Goal: Task Accomplishment & Management: Manage account settings

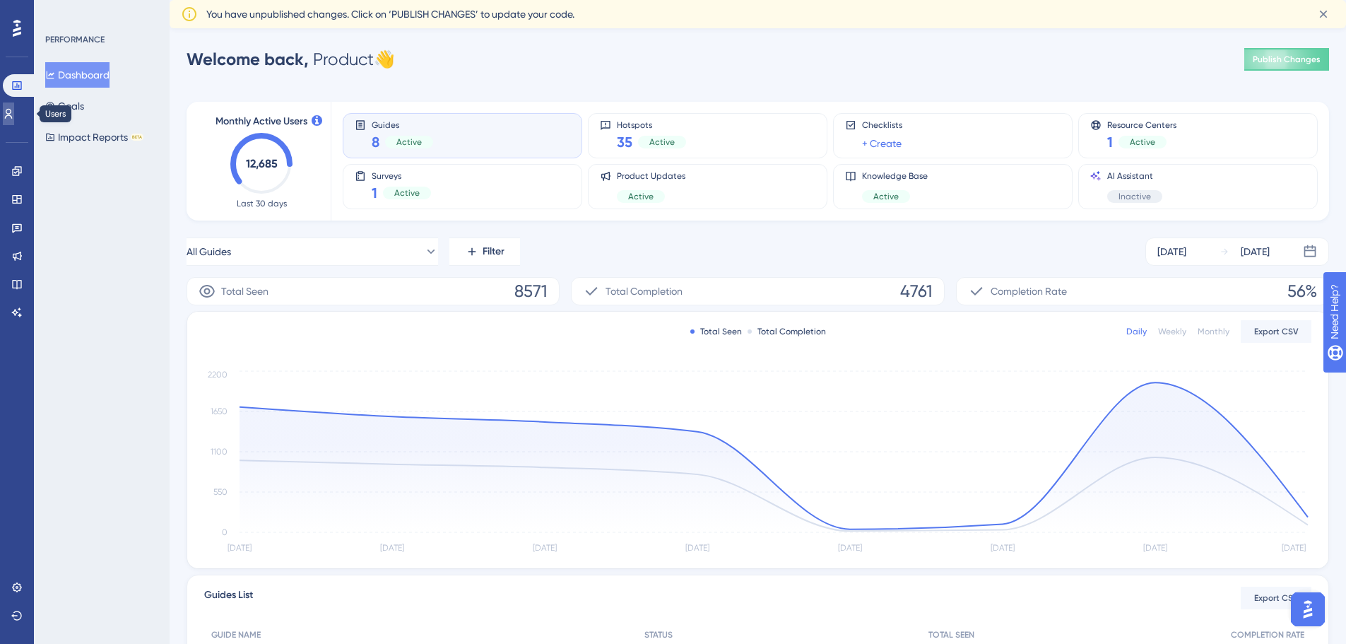
click at [13, 110] on icon at bounding box center [9, 114] width 8 height 10
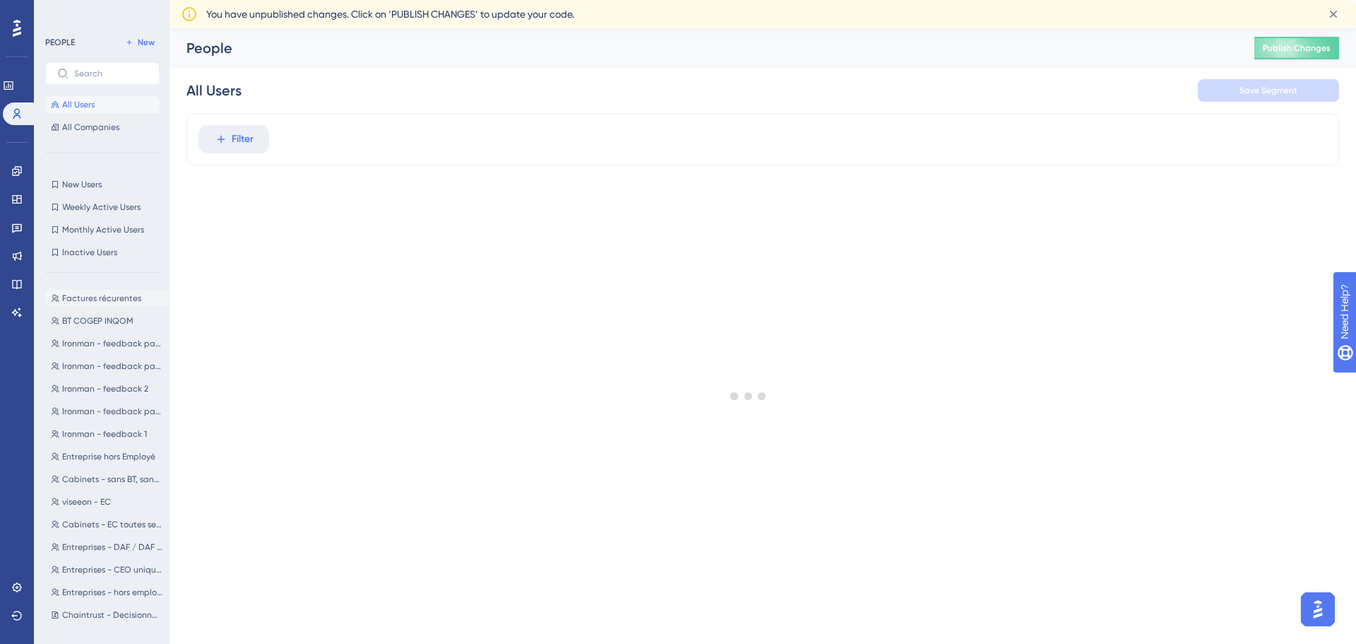
click at [81, 300] on span "Factures récurentes" at bounding box center [101, 297] width 79 height 11
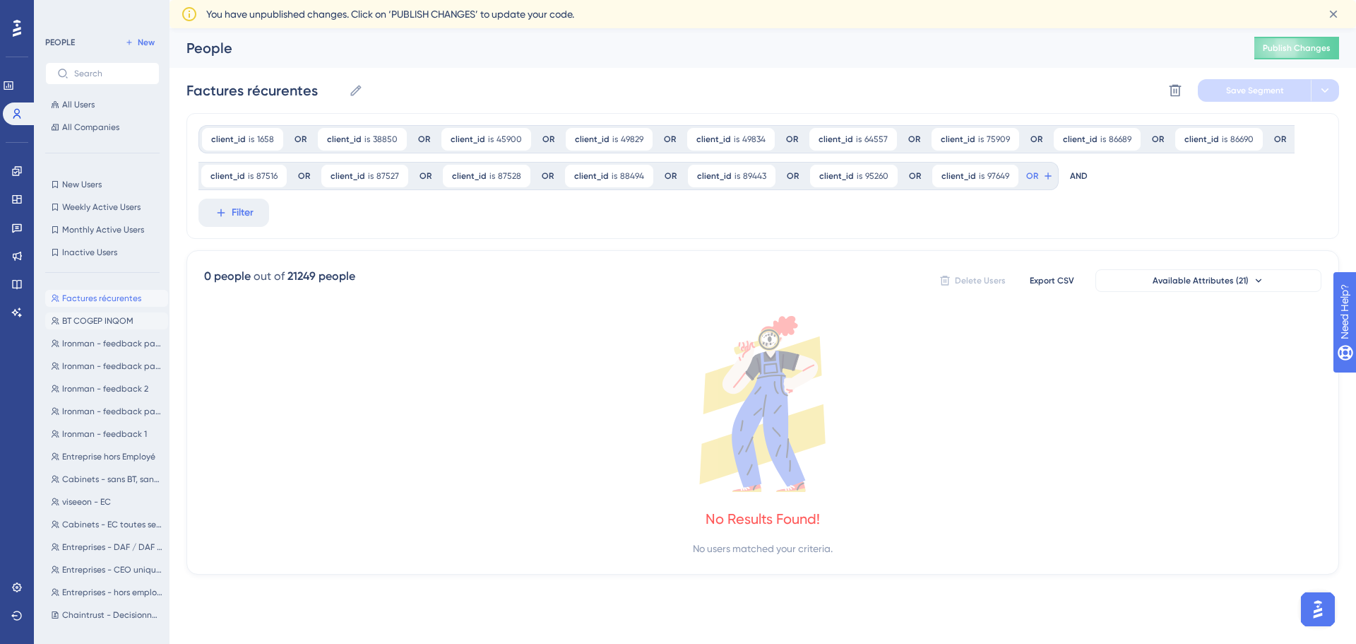
click at [122, 323] on span "BT COGEP INQOM" at bounding box center [97, 320] width 71 height 11
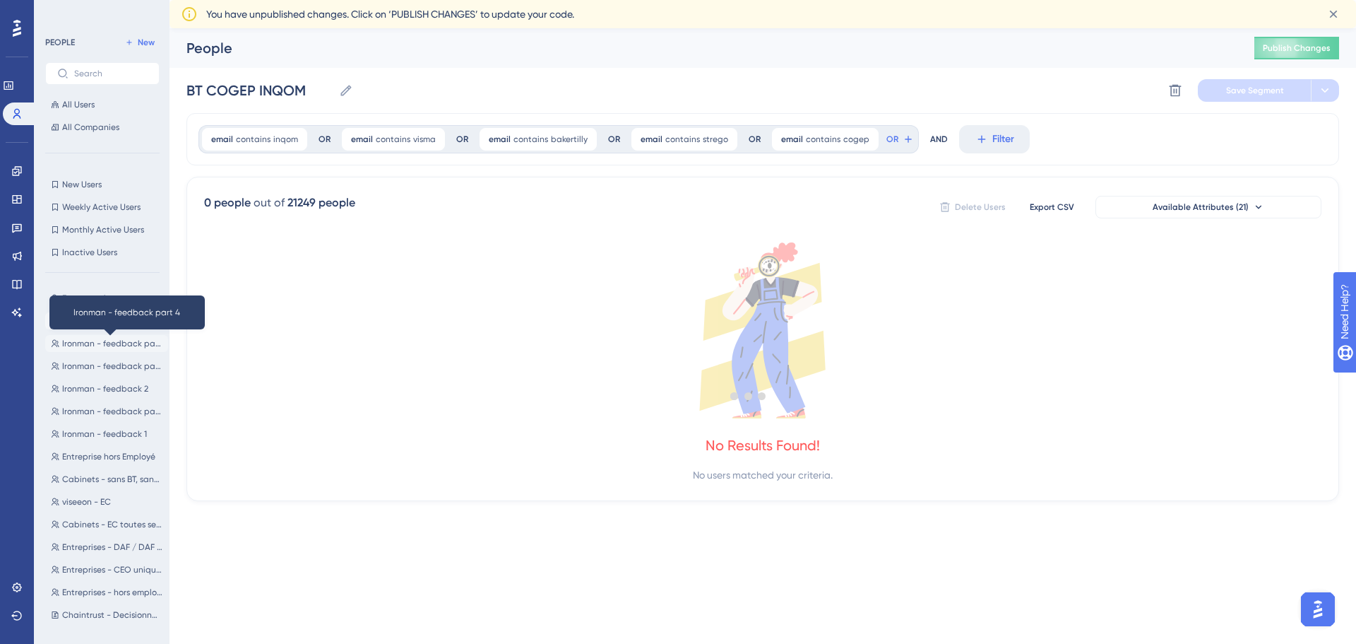
click at [119, 341] on span "Ironman - feedback part 4" at bounding box center [112, 343] width 100 height 11
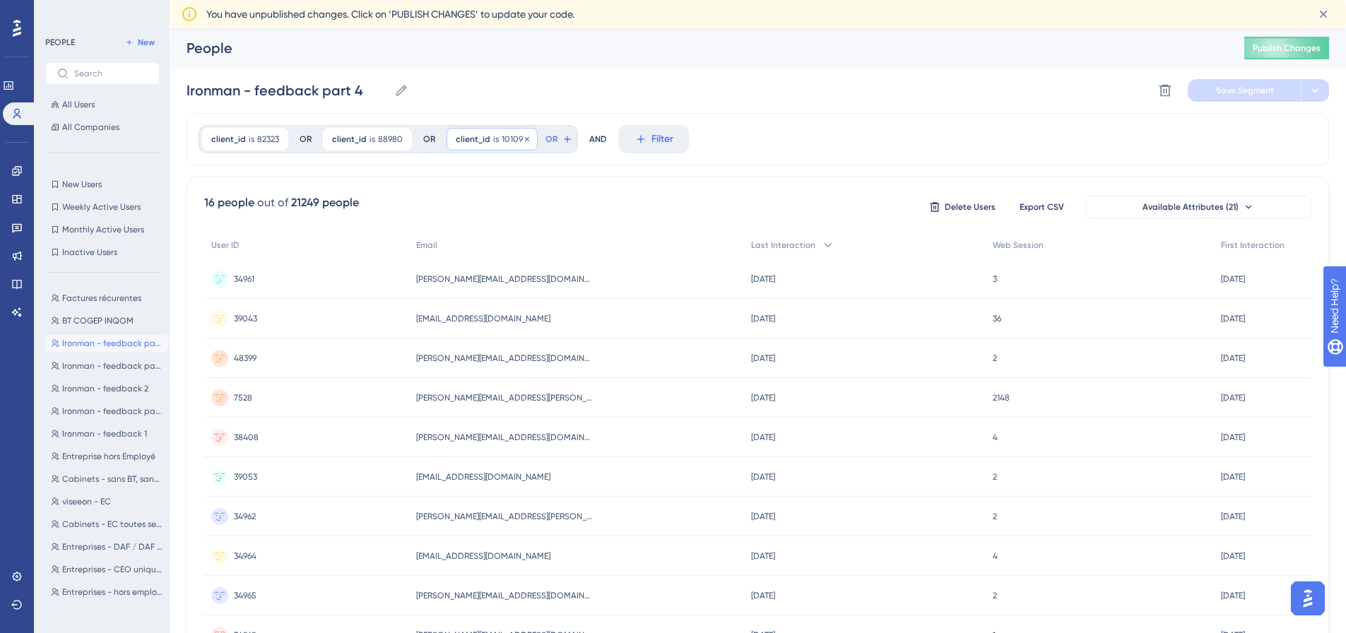
click at [456, 143] on span "client_id" at bounding box center [473, 139] width 35 height 11
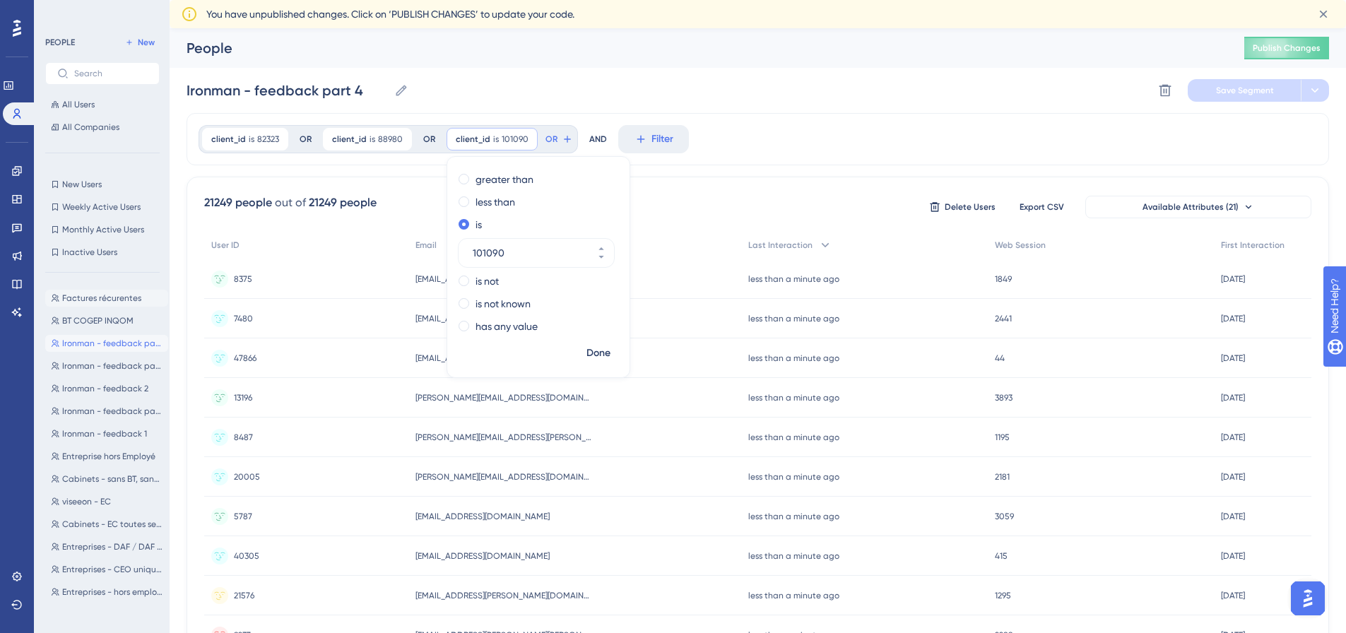
click at [111, 294] on span "Factures récurentes" at bounding box center [101, 297] width 79 height 11
type input "Factures récurentes"
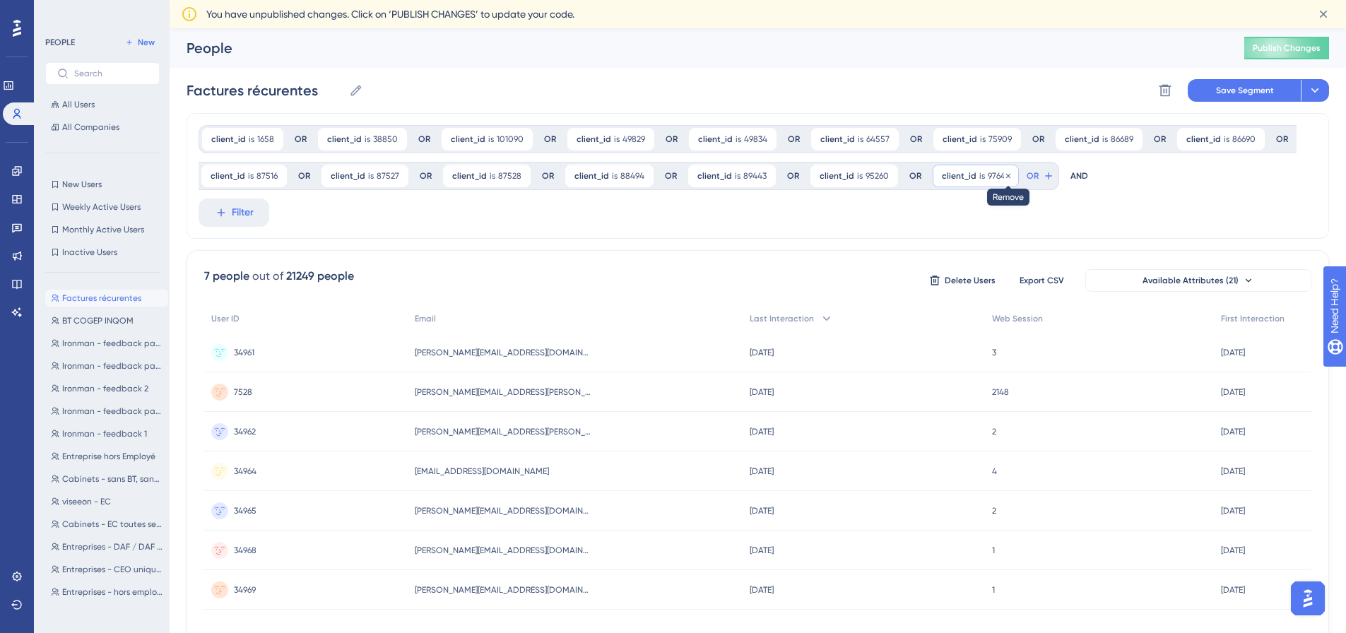
click at [1004, 178] on icon at bounding box center [1008, 176] width 8 height 8
click at [883, 175] on icon at bounding box center [887, 176] width 8 height 8
click at [761, 177] on icon at bounding box center [765, 176] width 8 height 8
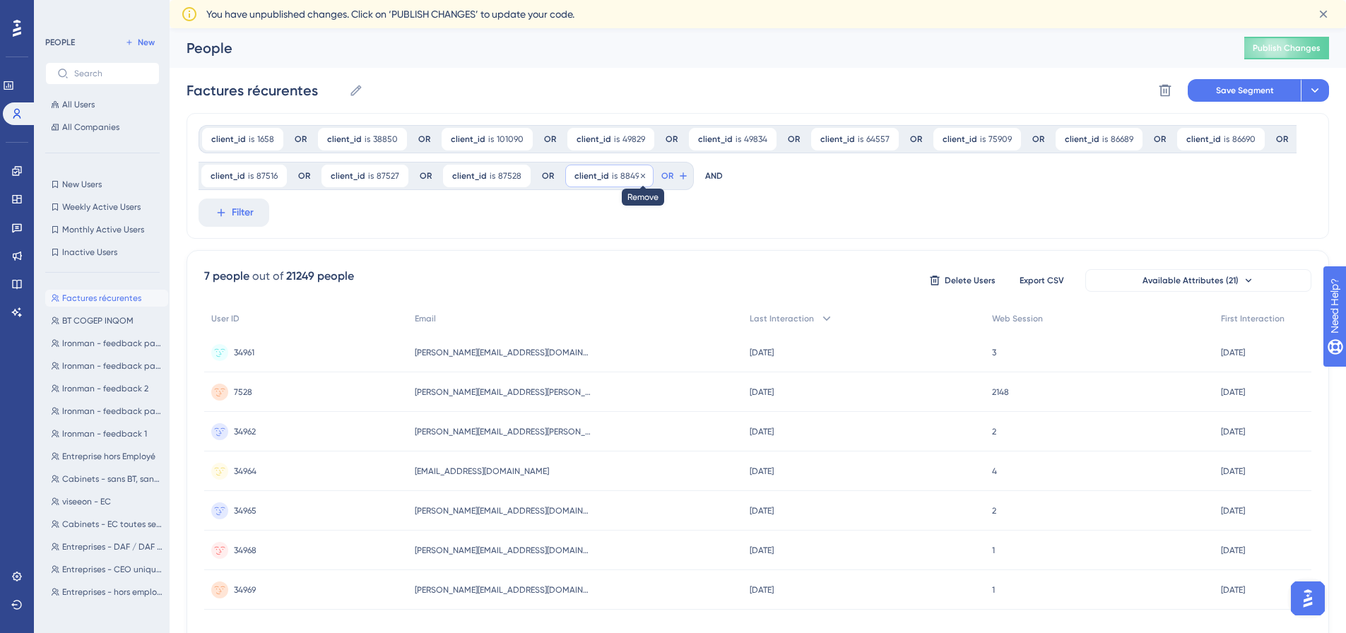
click at [639, 175] on icon at bounding box center [643, 176] width 8 height 8
click at [516, 176] on icon at bounding box center [520, 176] width 8 height 8
click at [394, 175] on icon at bounding box center [398, 176] width 8 height 8
click at [269, 176] on span "87516" at bounding box center [266, 175] width 21 height 11
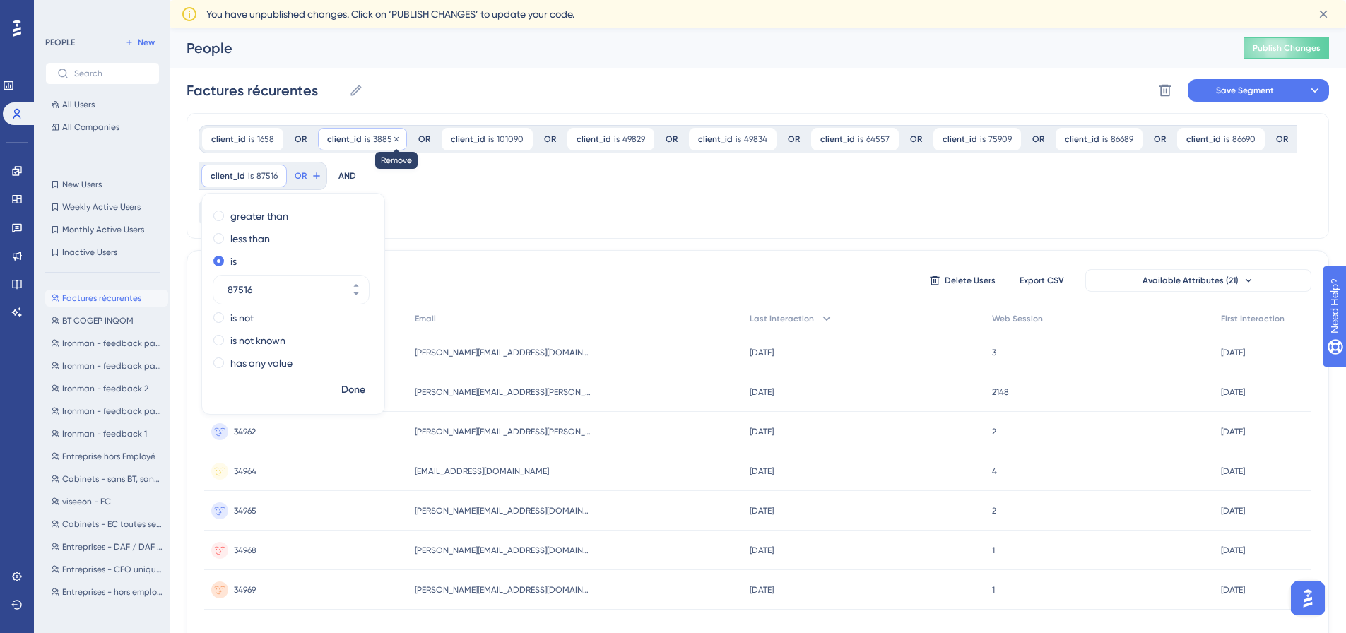
click at [392, 137] on icon at bounding box center [396, 139] width 8 height 8
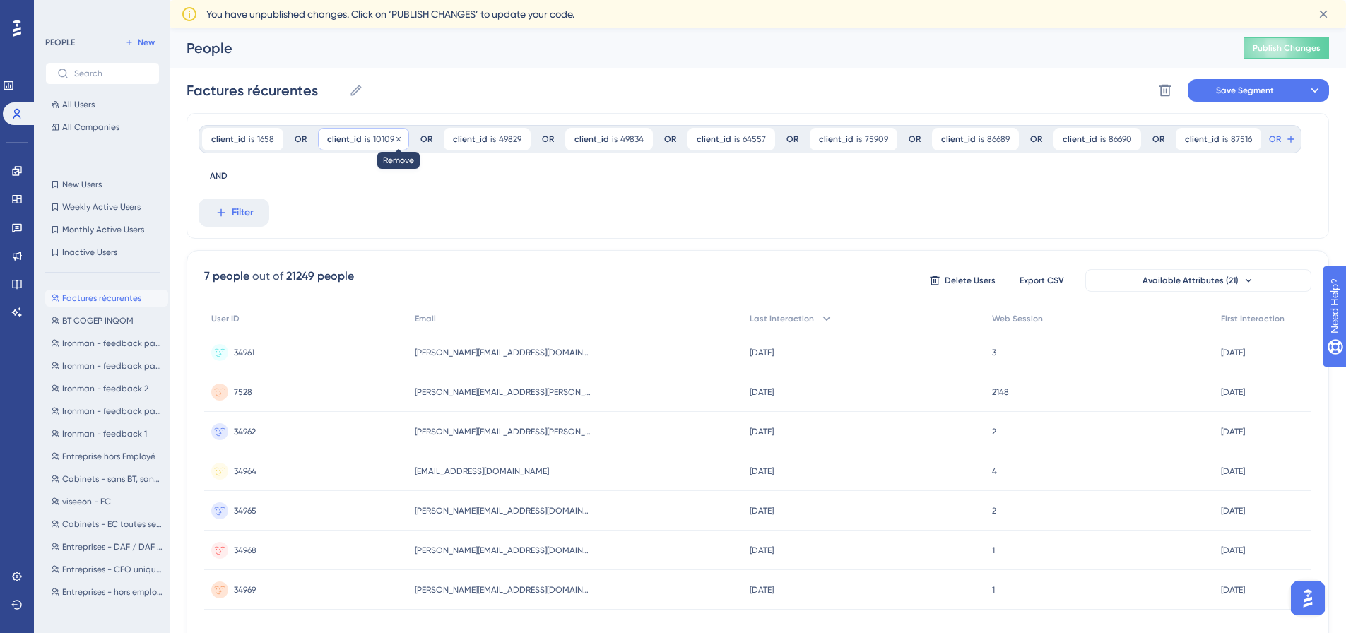
click at [394, 138] on icon at bounding box center [398, 139] width 8 height 8
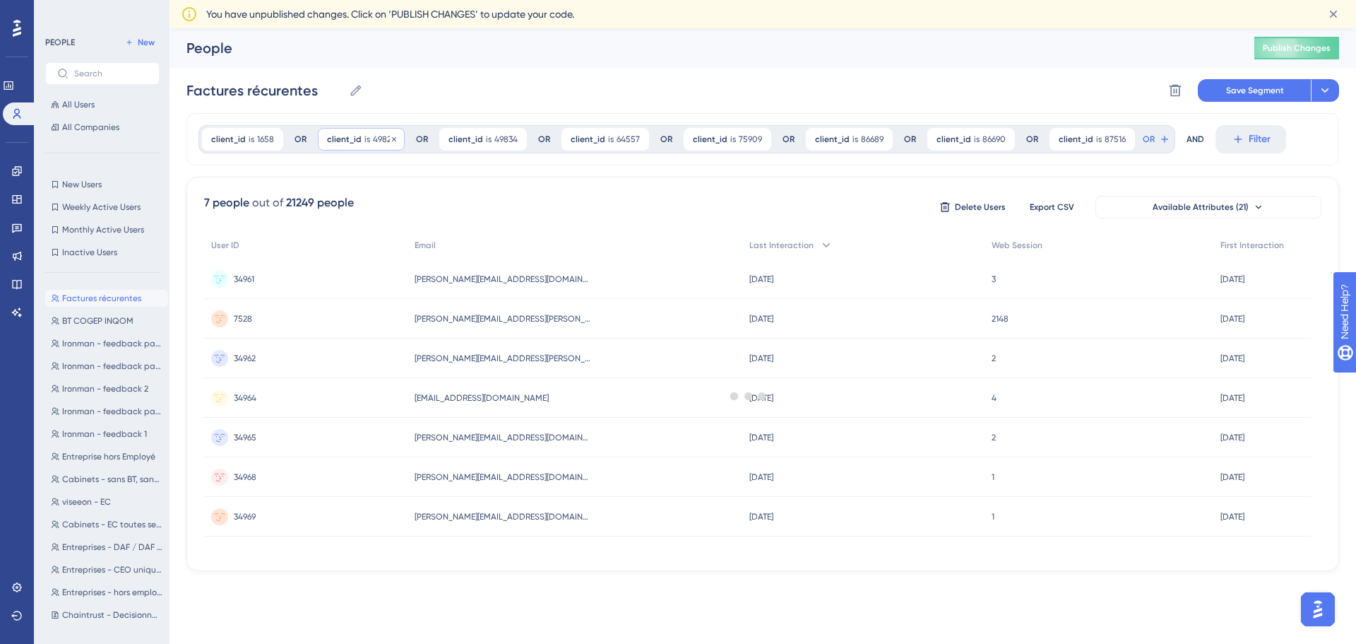
click at [393, 138] on div at bounding box center [748, 395] width 1215 height 542
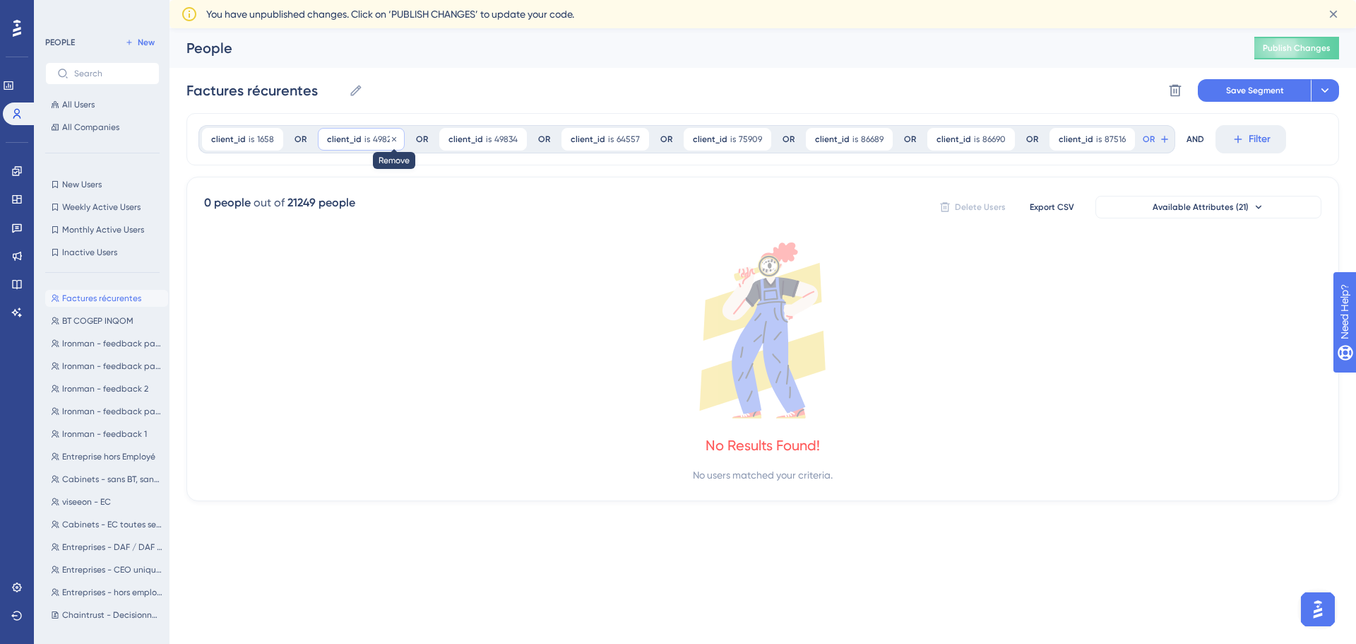
click at [393, 138] on icon at bounding box center [394, 139] width 8 height 8
click at [393, 138] on div at bounding box center [748, 395] width 1215 height 542
click at [393, 138] on icon at bounding box center [395, 139] width 8 height 8
click at [393, 138] on div at bounding box center [748, 395] width 1215 height 542
click at [393, 138] on icon at bounding box center [395, 139] width 8 height 8
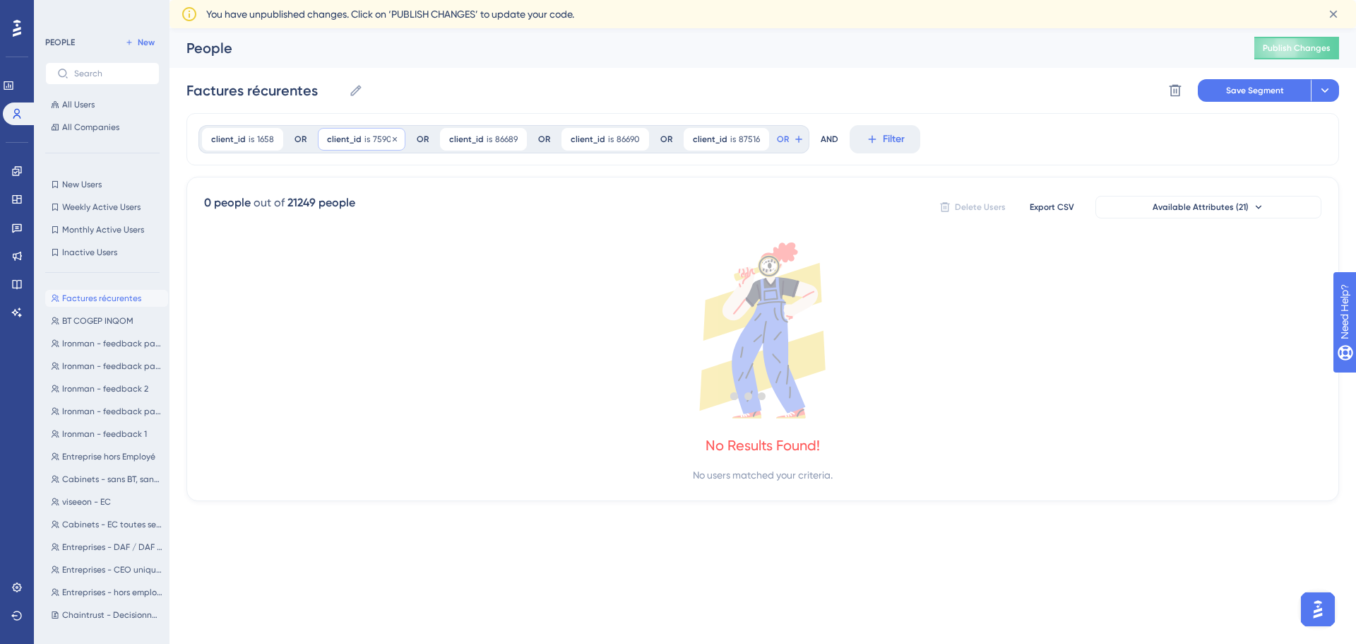
click at [393, 138] on div at bounding box center [748, 395] width 1215 height 542
click at [393, 138] on icon at bounding box center [395, 139] width 8 height 8
click at [393, 138] on div at bounding box center [748, 395] width 1215 height 542
click at [393, 138] on icon at bounding box center [394, 139] width 8 height 8
click at [393, 138] on div at bounding box center [748, 395] width 1215 height 542
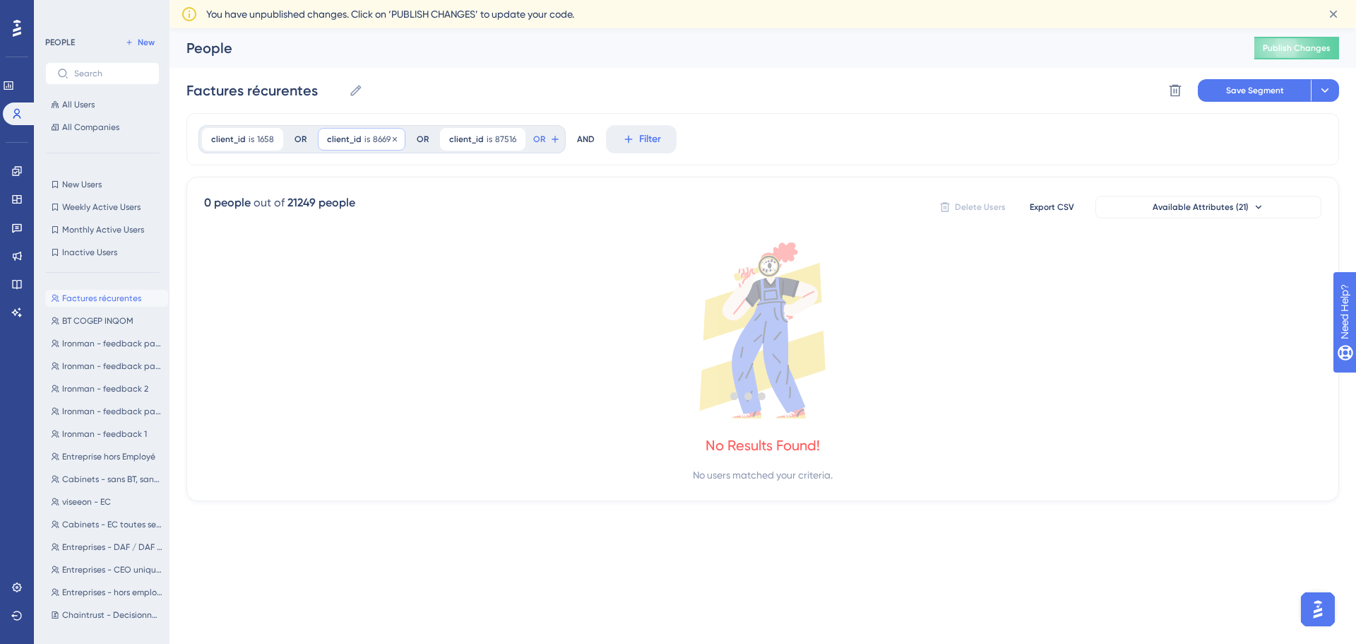
click at [393, 138] on icon at bounding box center [395, 139] width 8 height 8
click at [393, 138] on div at bounding box center [748, 395] width 1215 height 542
click at [389, 137] on icon at bounding box center [393, 139] width 8 height 8
click at [263, 140] on span "1658" at bounding box center [265, 139] width 17 height 11
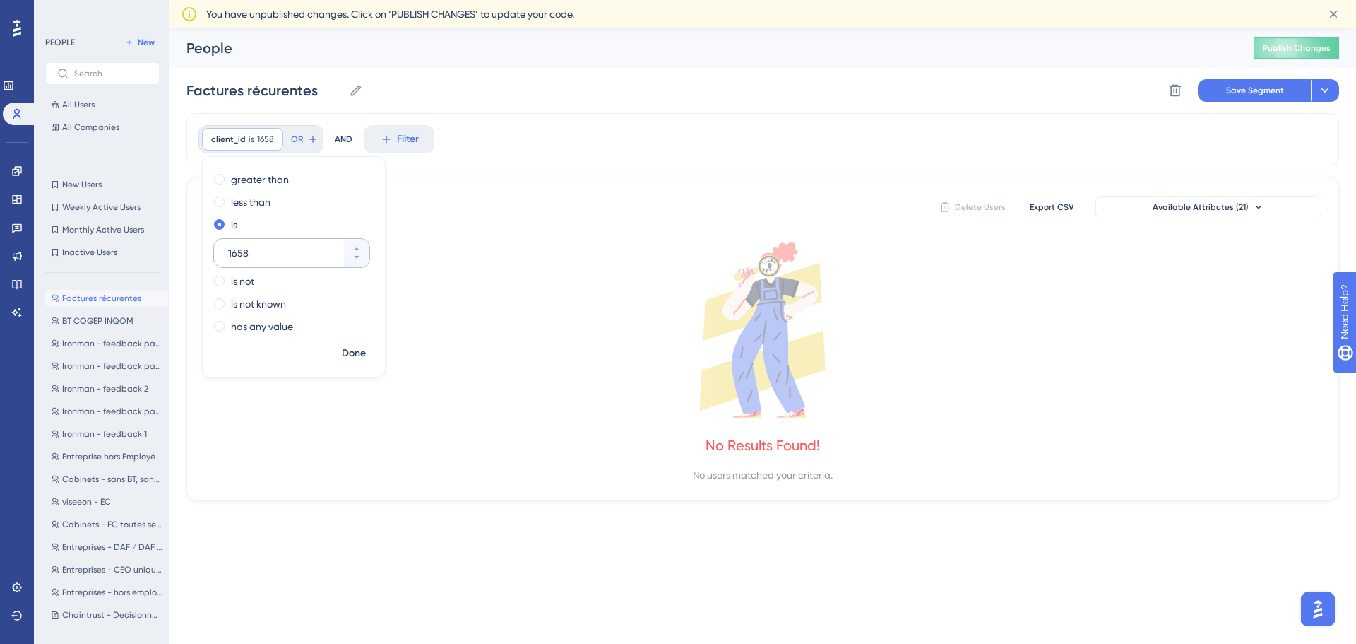
drag, startPoint x: 220, startPoint y: 252, endPoint x: 247, endPoint y: 258, distance: 27.6
click at [217, 252] on div "1658" at bounding box center [279, 253] width 130 height 28
type input "101290"
click at [364, 347] on span "Done" at bounding box center [354, 353] width 24 height 17
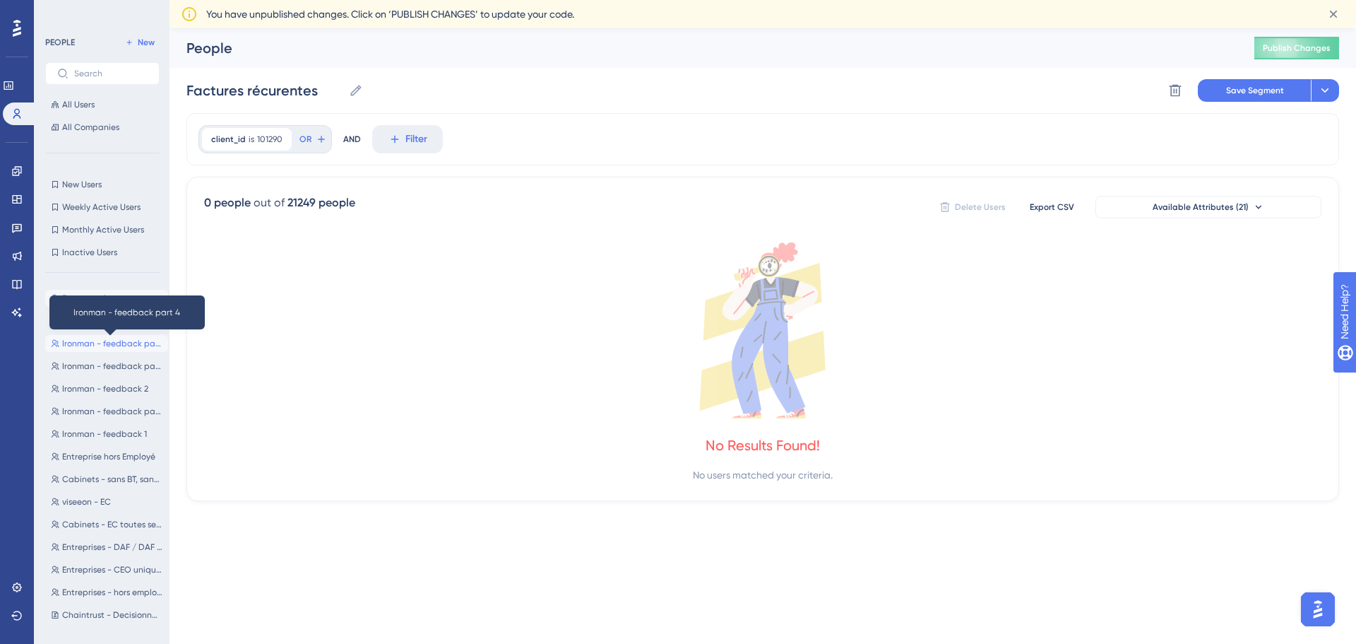
click at [120, 348] on span "Ironman - feedback part 4" at bounding box center [112, 343] width 100 height 11
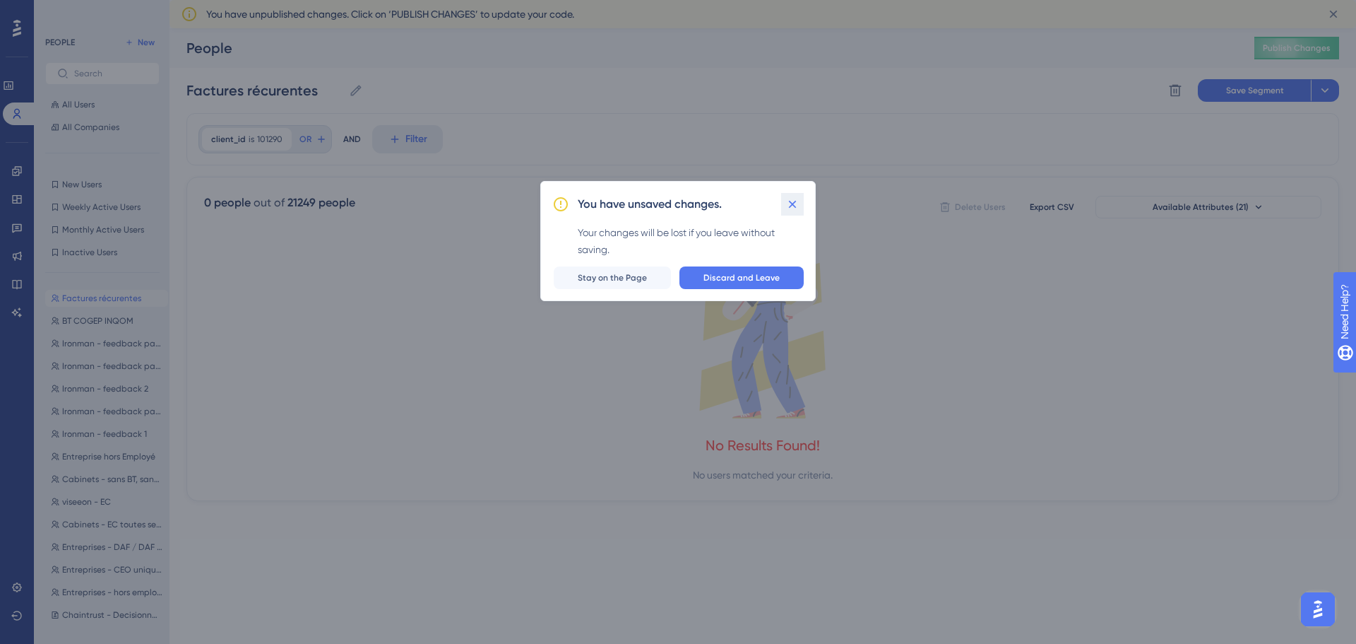
drag, startPoint x: 793, startPoint y: 203, endPoint x: 811, endPoint y: 199, distance: 19.0
click at [793, 203] on icon at bounding box center [793, 204] width 8 height 8
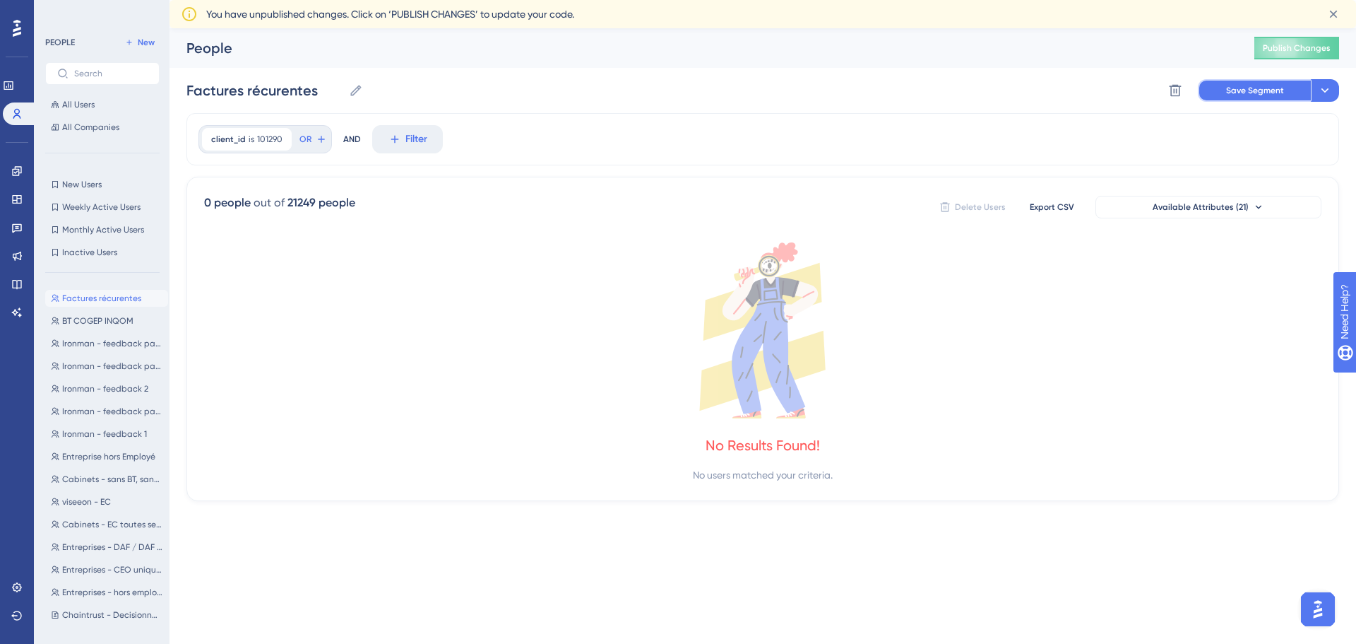
click at [1256, 90] on span "Save Segment" at bounding box center [1255, 90] width 58 height 11
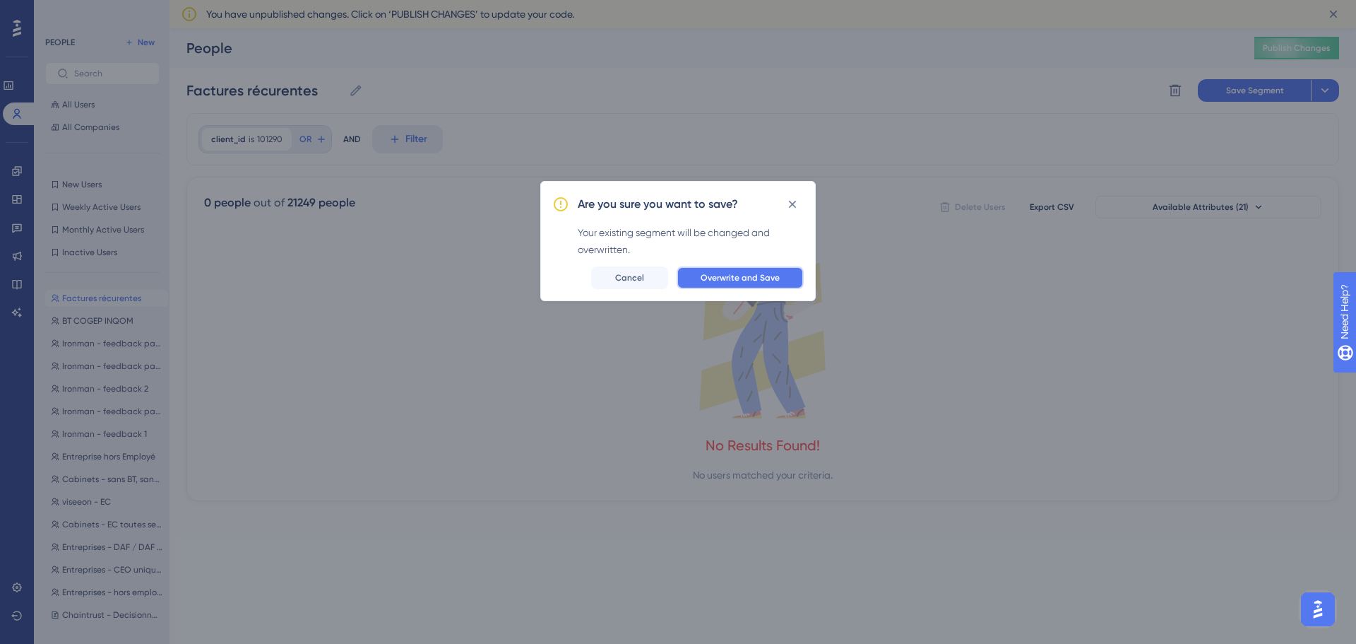
click at [729, 283] on button "Overwrite and Save" at bounding box center [740, 277] width 127 height 23
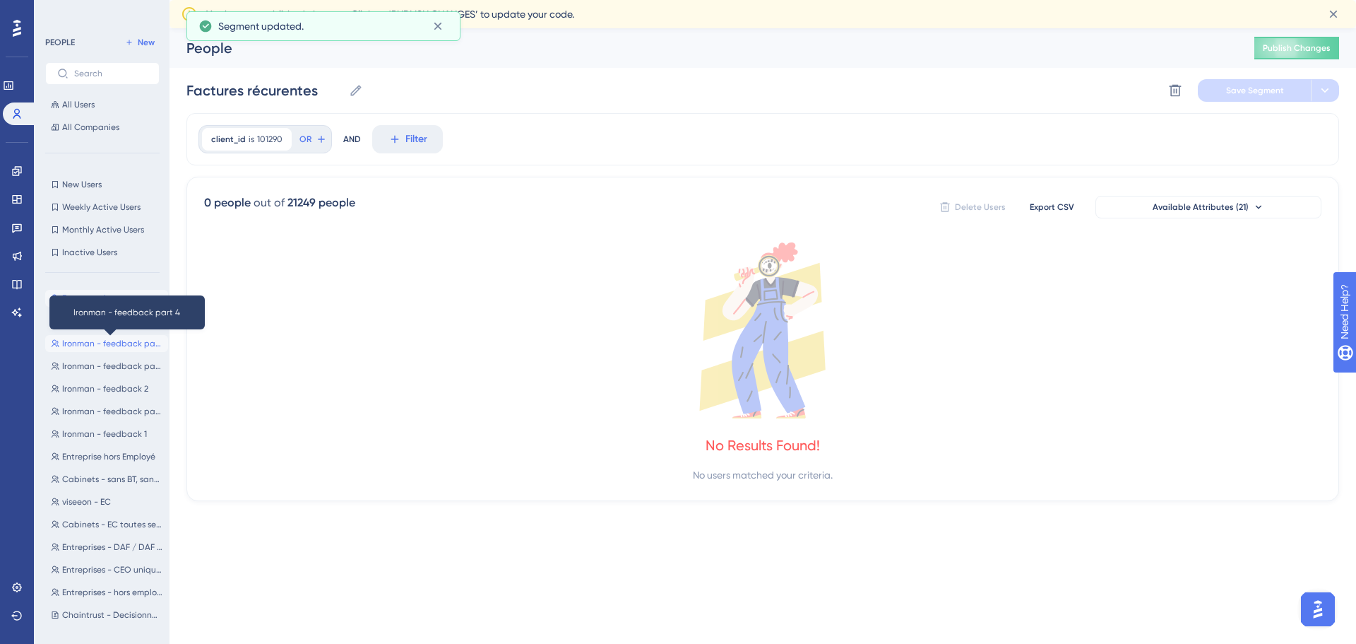
click at [109, 340] on span "Ironman - feedback part 4" at bounding box center [112, 343] width 100 height 11
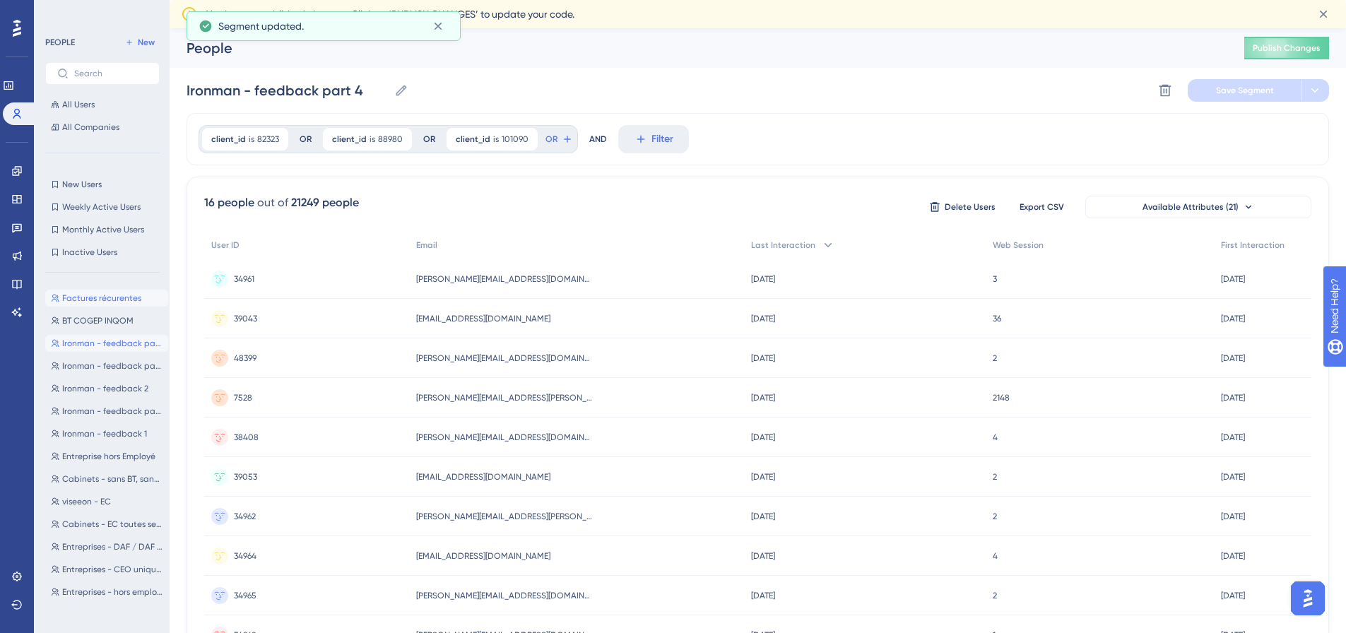
click at [101, 295] on span "Factures récurentes" at bounding box center [101, 297] width 79 height 11
type input "Factures récurentes"
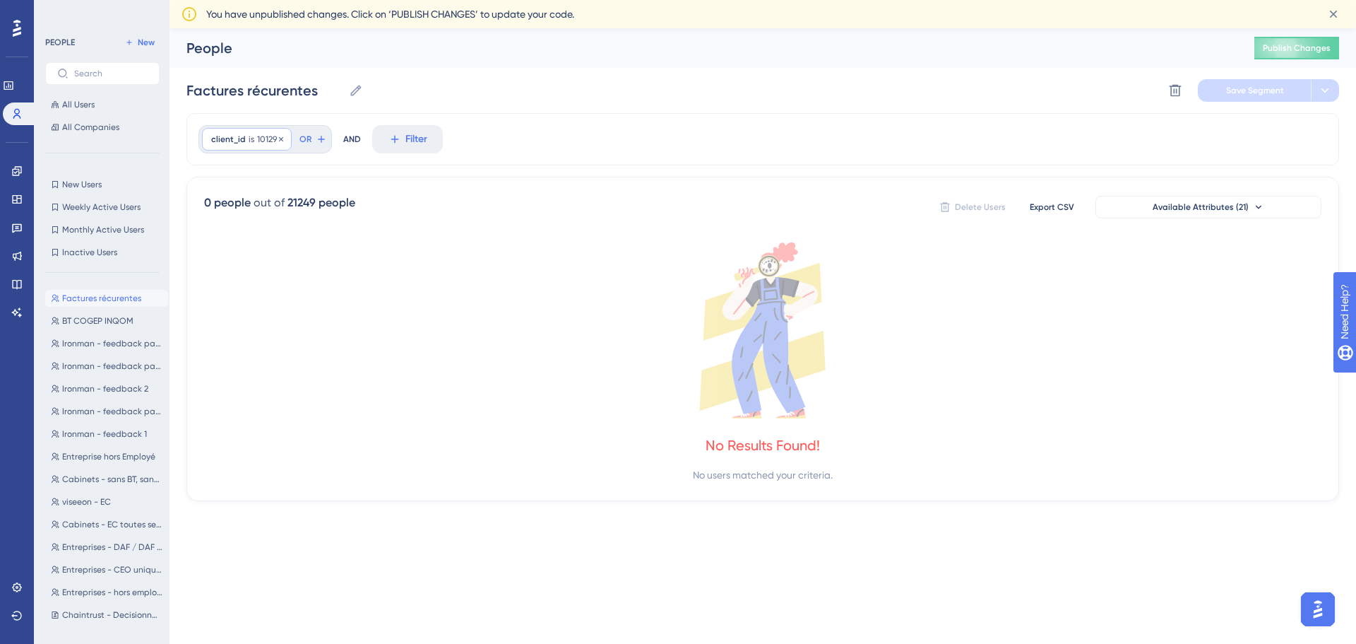
click at [267, 143] on span "101290" at bounding box center [269, 139] width 25 height 11
drag, startPoint x: 240, startPoint y: 251, endPoint x: 300, endPoint y: 258, distance: 59.8
click at [280, 257] on input "101290" at bounding box center [284, 252] width 113 height 17
type input "101090"
click at [352, 354] on span "Done" at bounding box center [354, 353] width 24 height 17
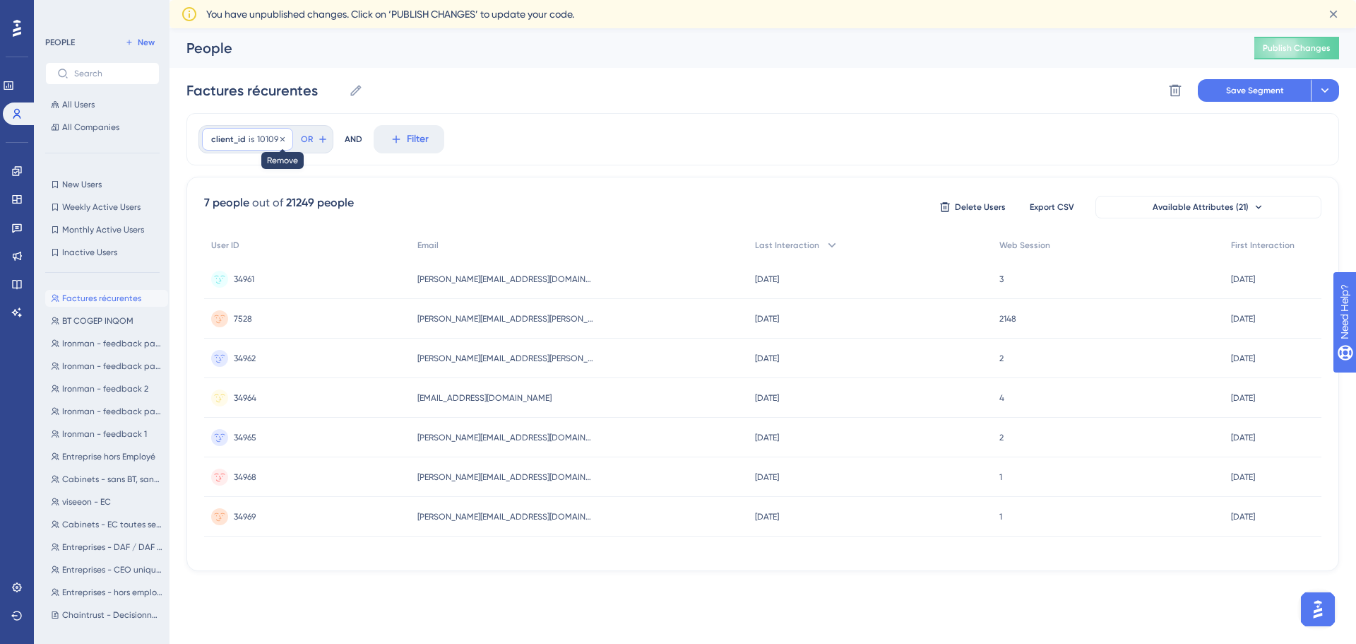
click at [280, 139] on icon at bounding box center [282, 139] width 8 height 8
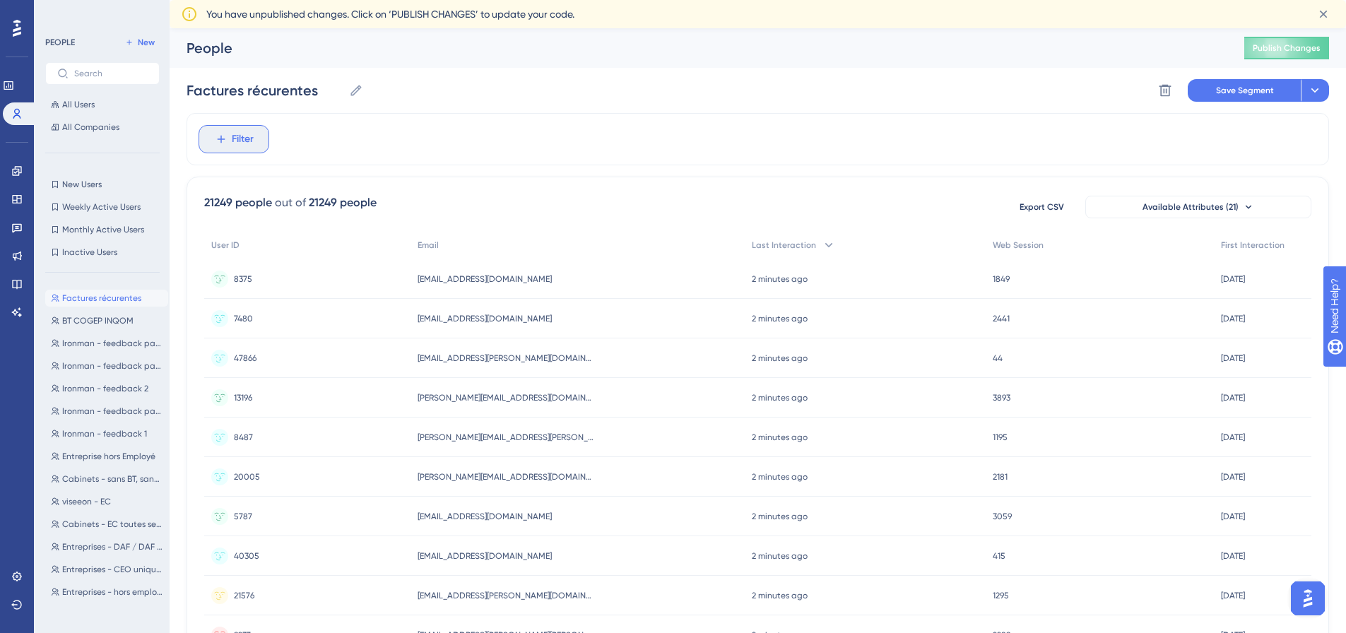
click at [240, 139] on span "Filter" at bounding box center [243, 139] width 22 height 17
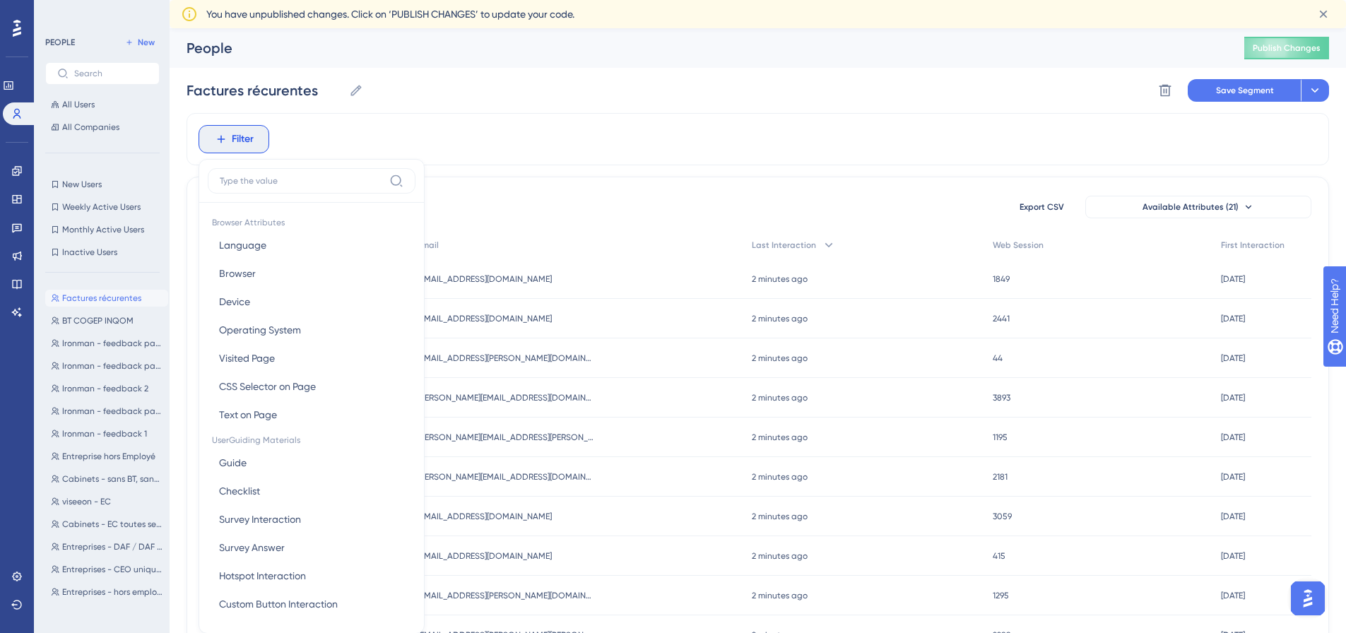
scroll to position [80, 0]
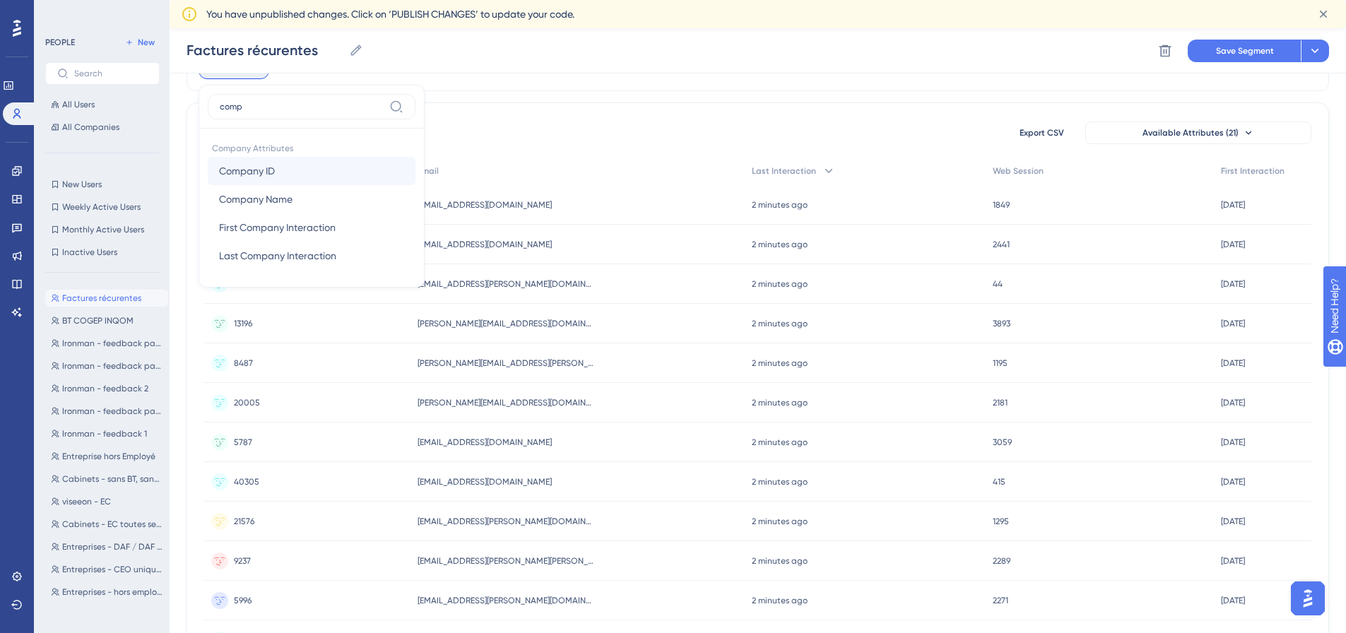
type input "comp"
click at [288, 173] on button "Company ID Company ID" at bounding box center [312, 171] width 208 height 28
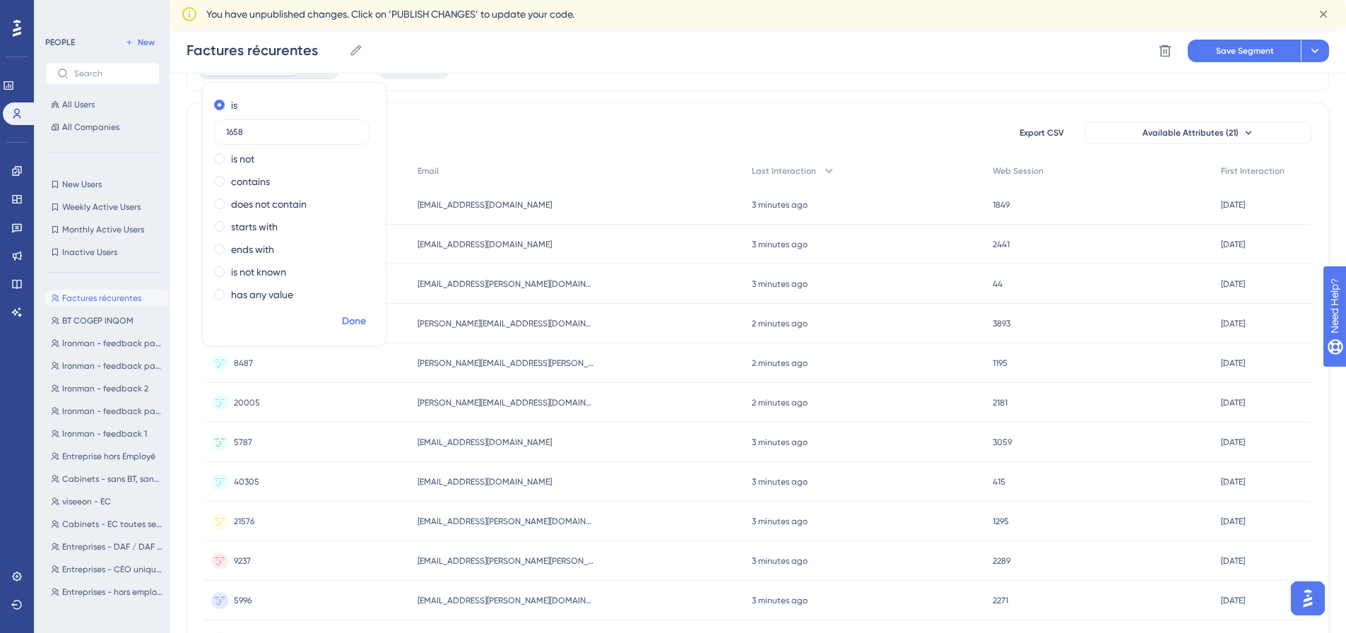
type input "1658"
click at [361, 314] on span "Done" at bounding box center [354, 321] width 24 height 17
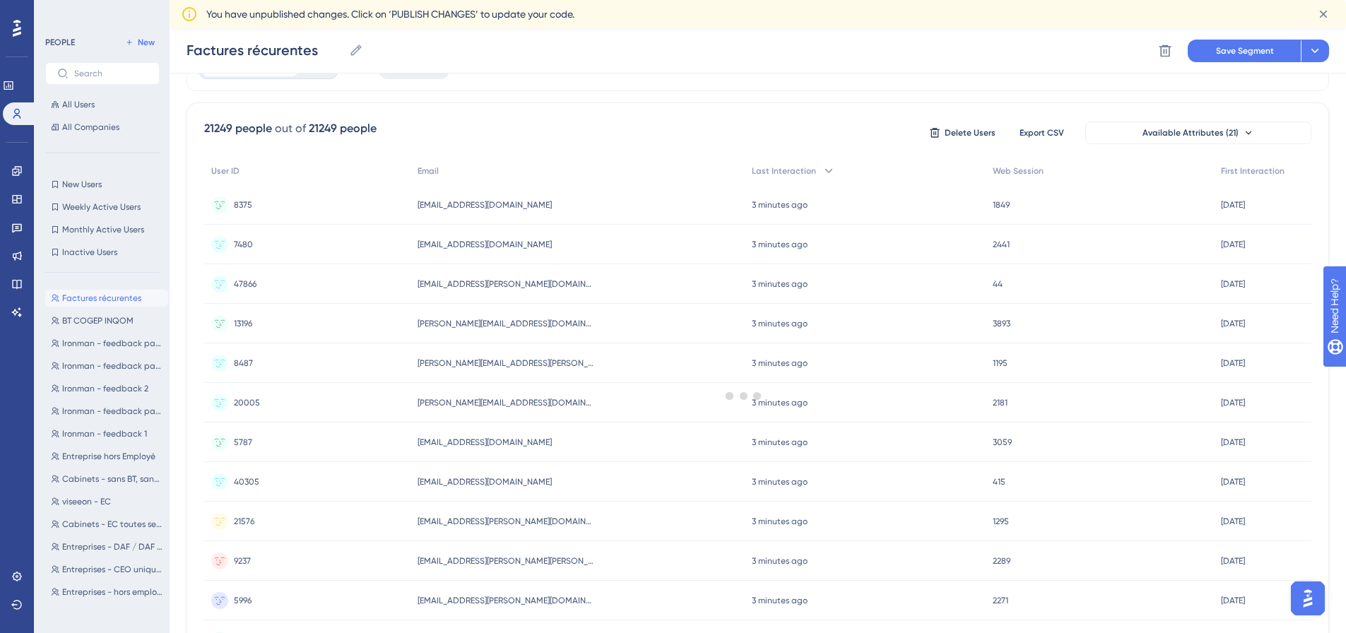
scroll to position [0, 0]
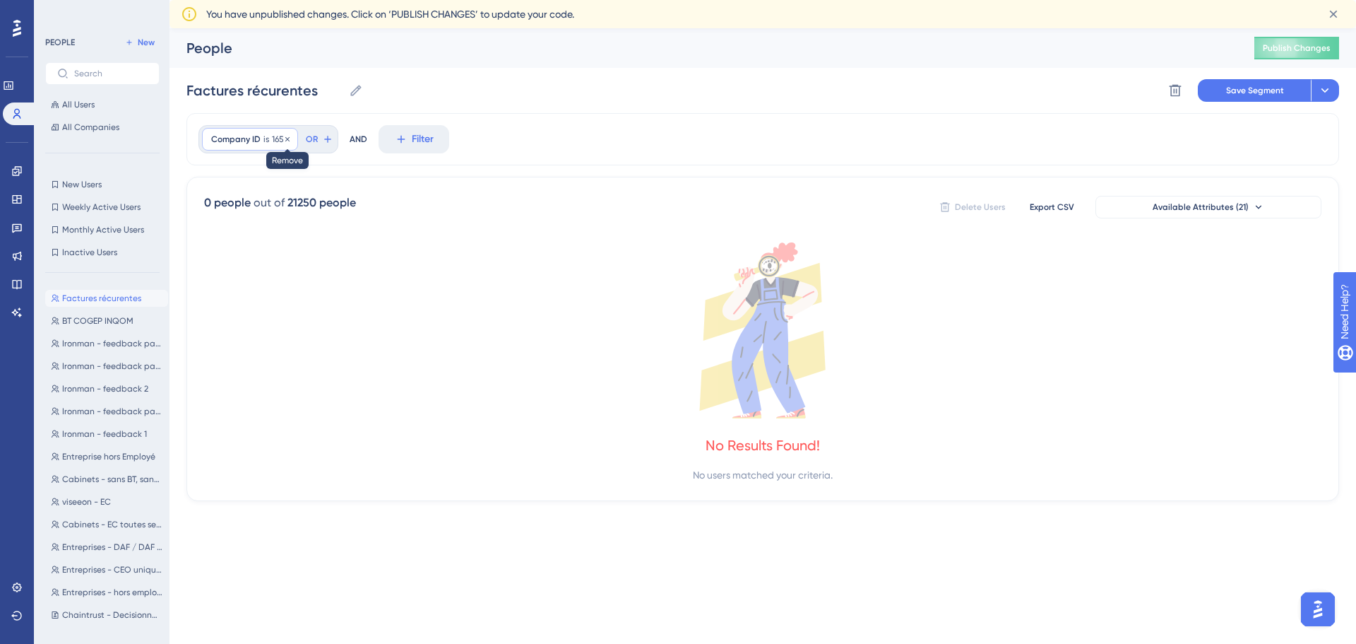
click at [288, 140] on icon at bounding box center [287, 139] width 8 height 8
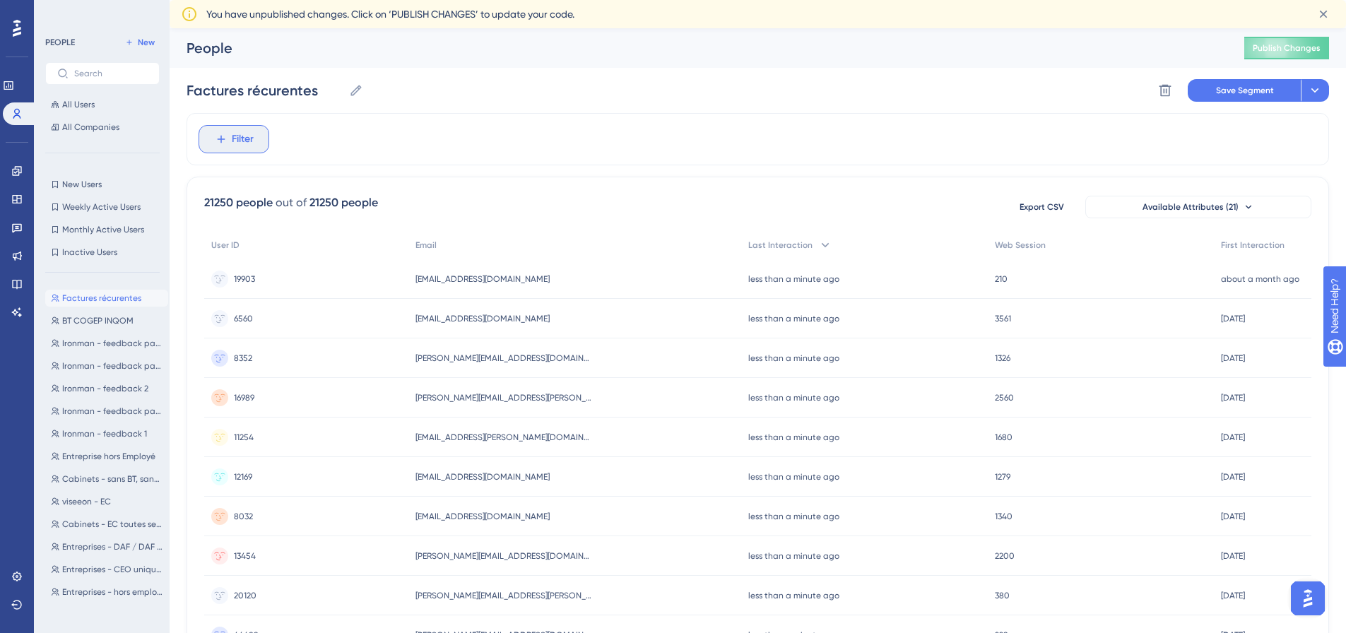
click at [225, 143] on icon at bounding box center [221, 139] width 13 height 13
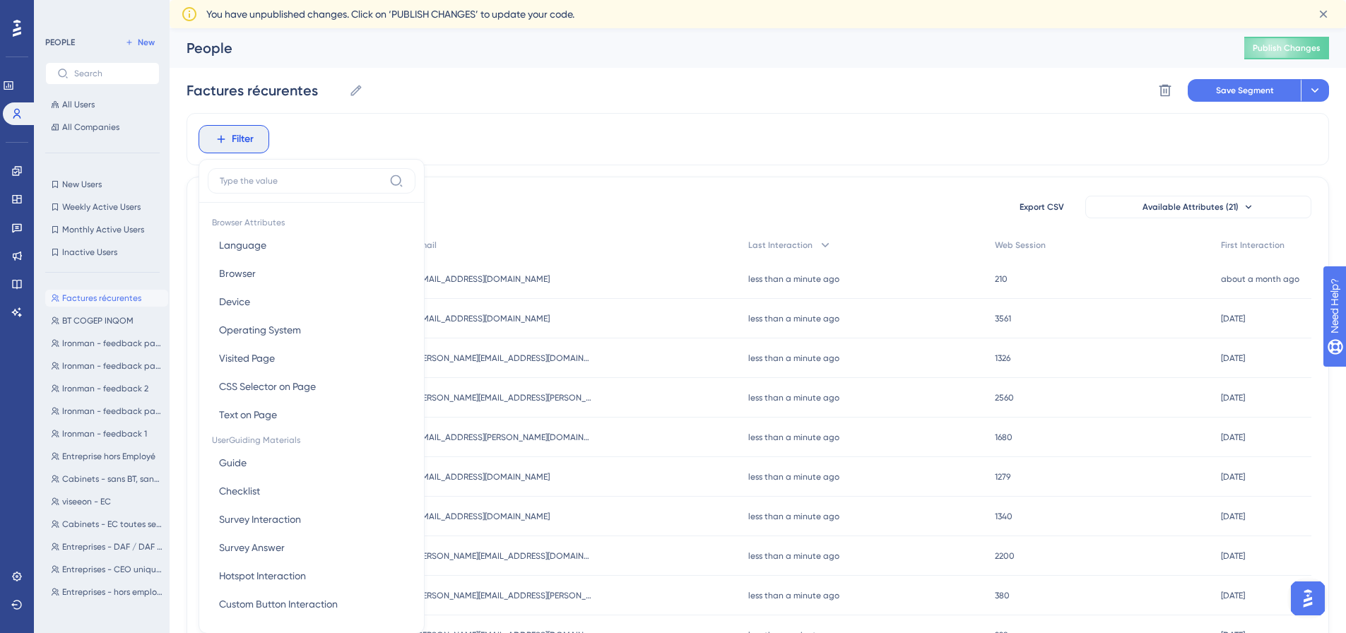
scroll to position [80, 0]
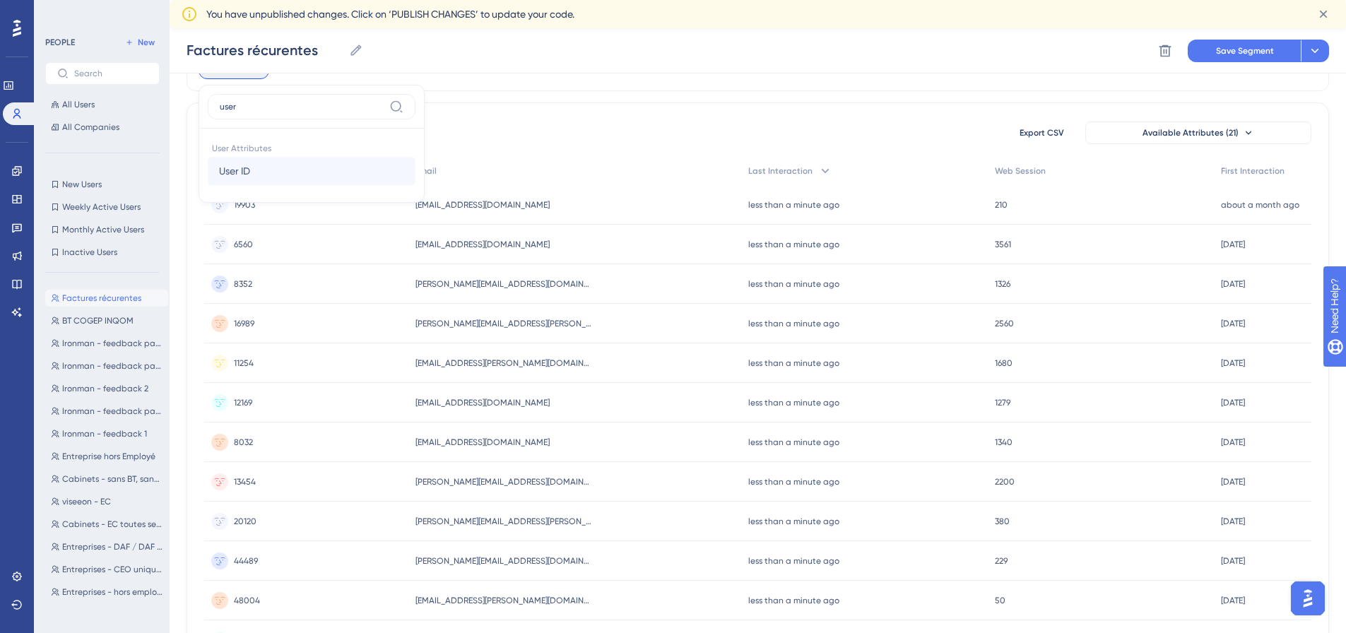
type input "user"
click at [283, 171] on button "User ID User ID" at bounding box center [312, 171] width 208 height 28
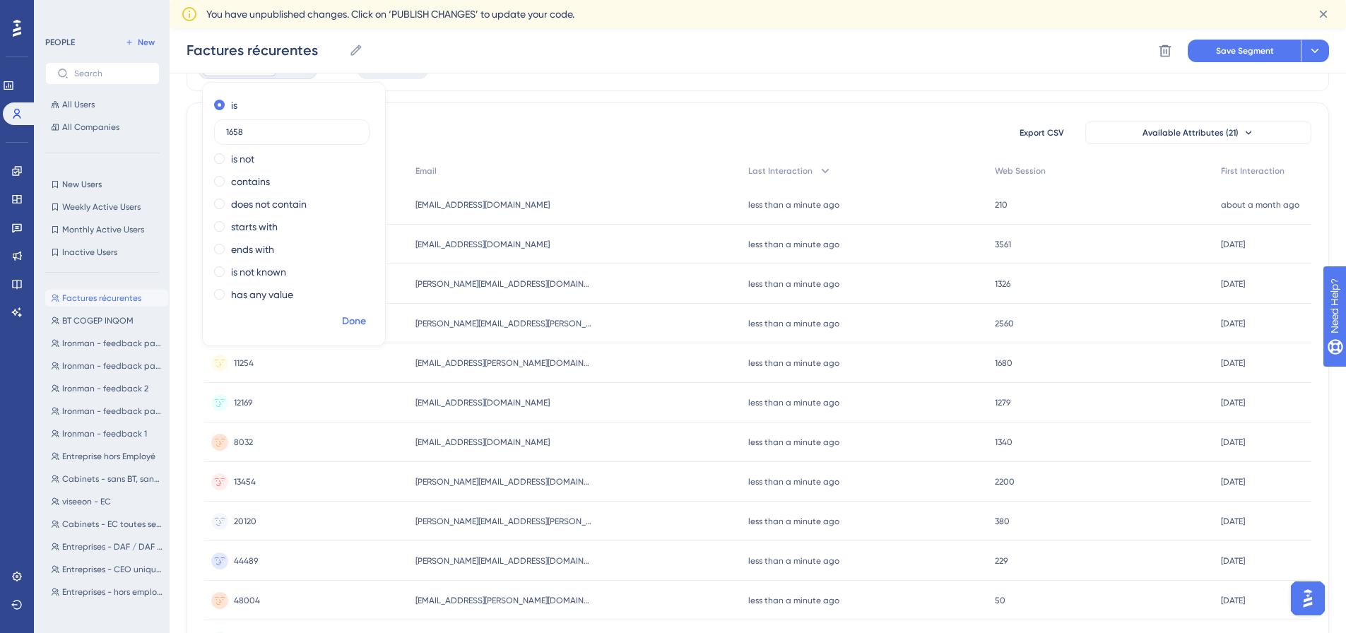
type input "1658"
click at [357, 318] on span "Done" at bounding box center [354, 321] width 24 height 17
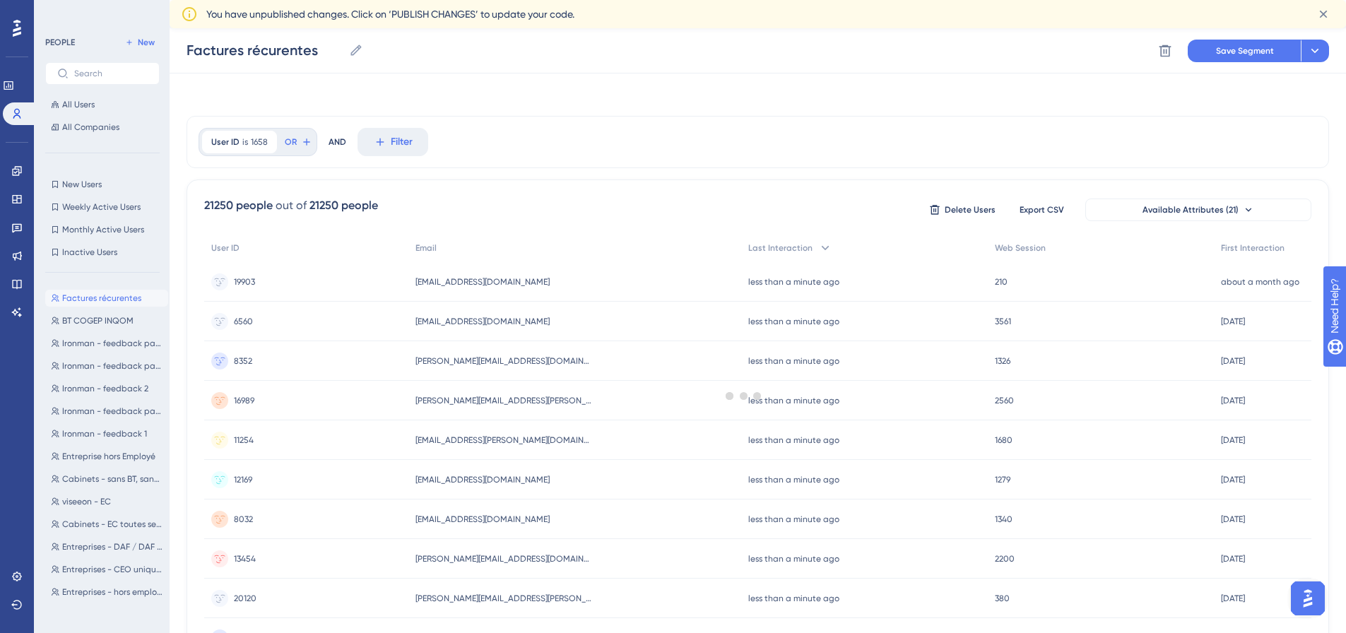
scroll to position [0, 0]
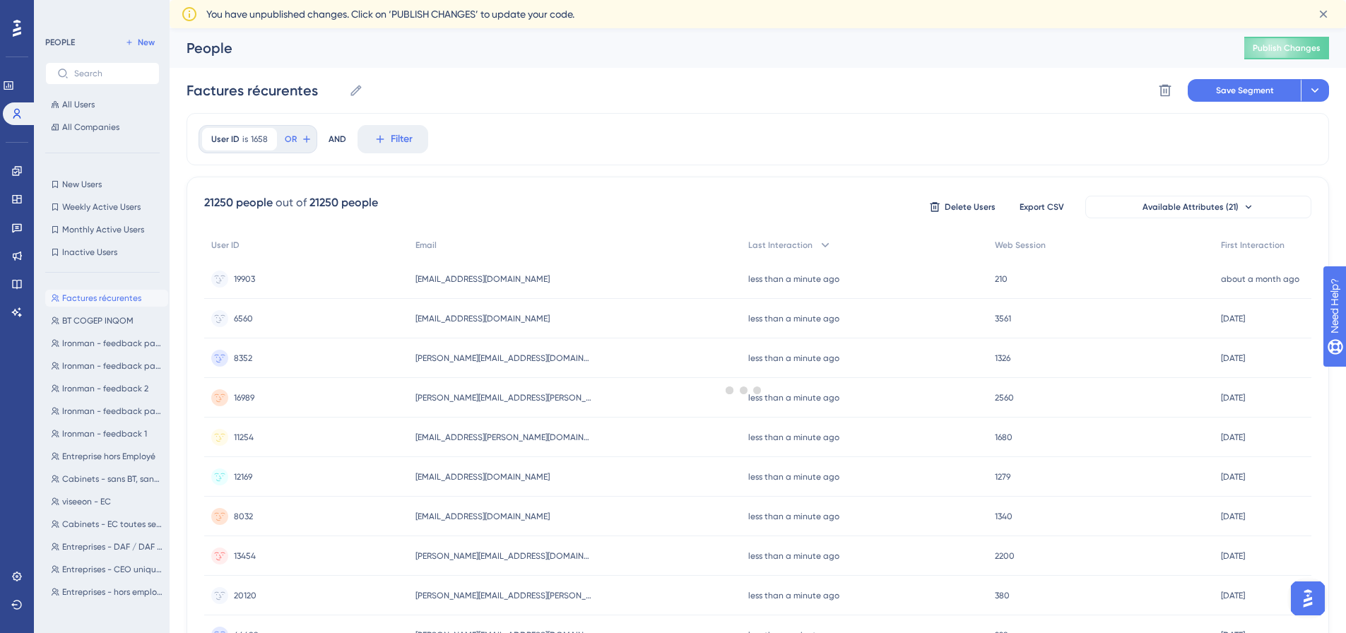
click at [543, 142] on div at bounding box center [743, 389] width 1205 height 531
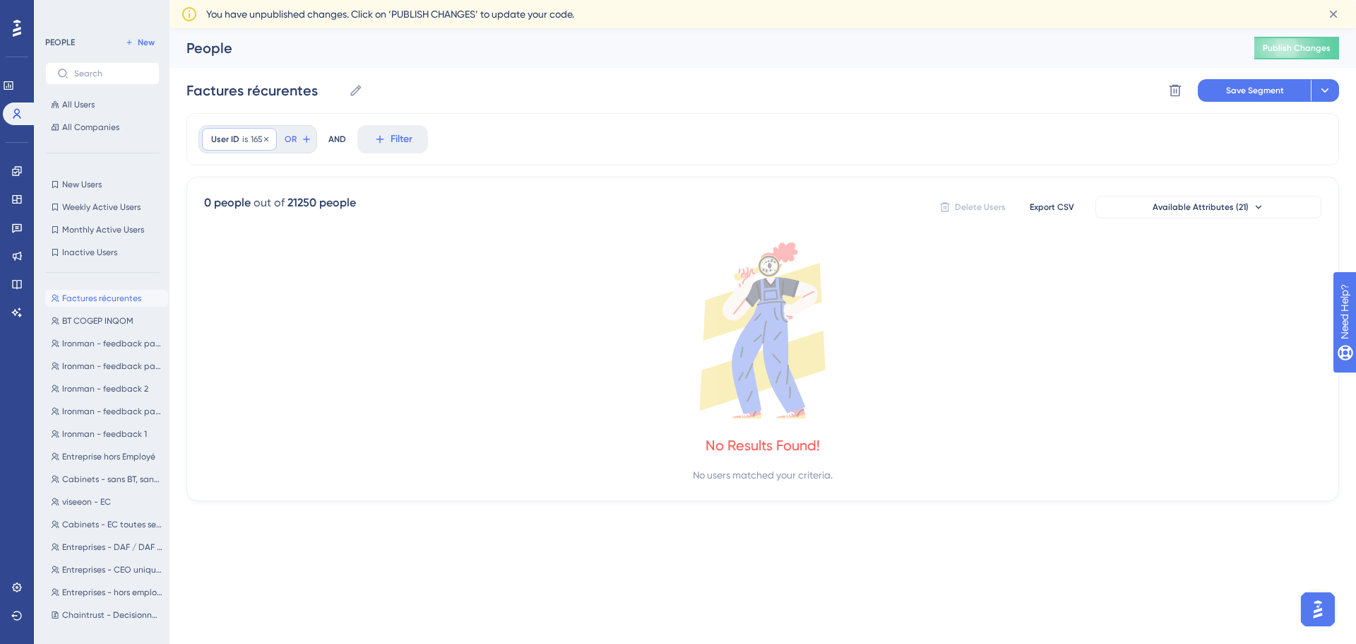
click at [257, 144] on span "1658" at bounding box center [259, 139] width 17 height 11
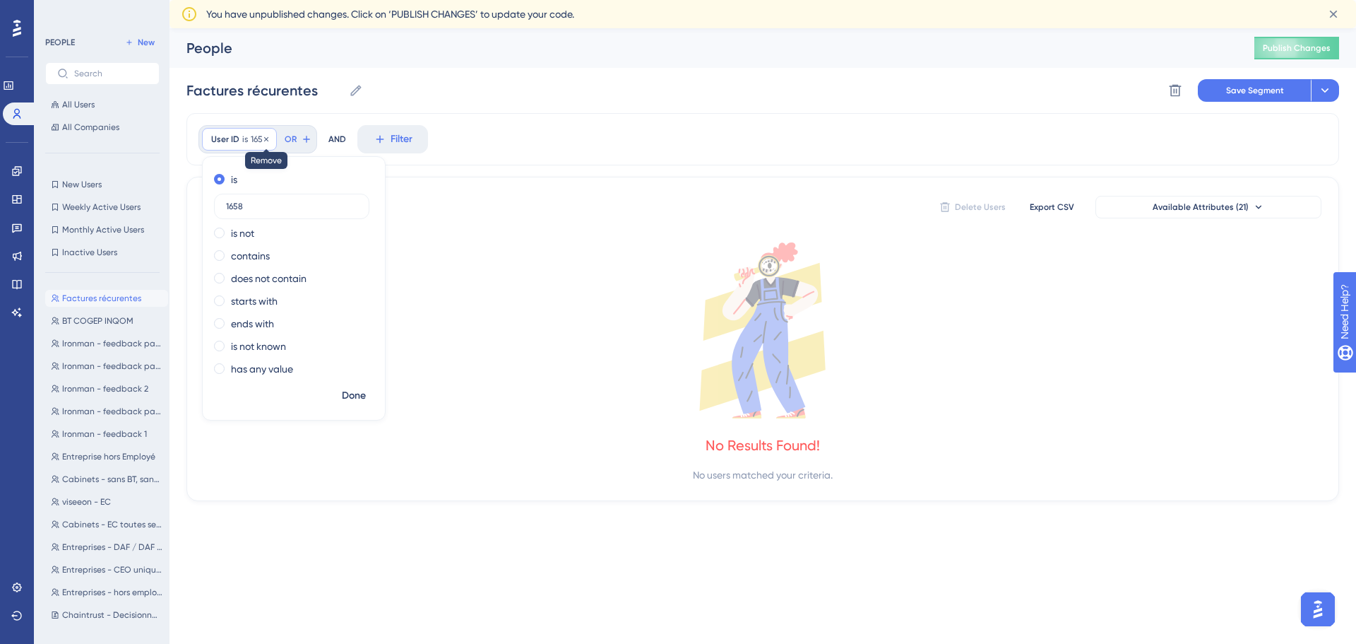
click at [267, 142] on icon at bounding box center [266, 139] width 8 height 8
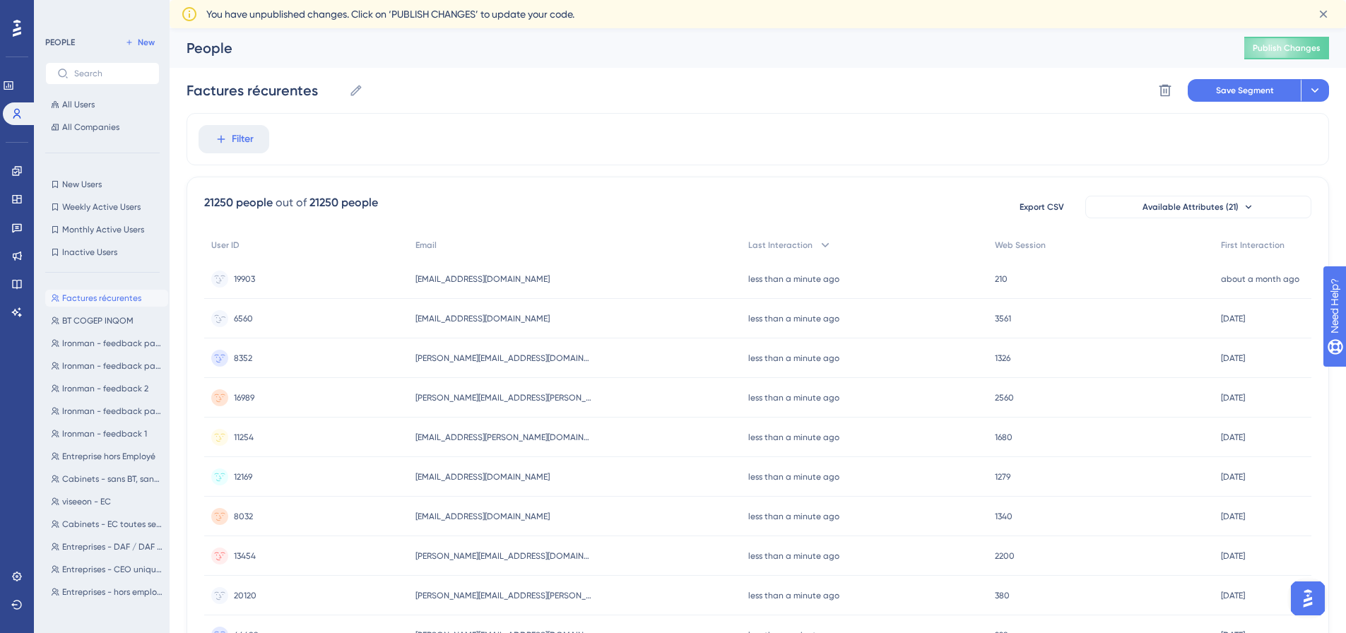
click at [367, 306] on div "6560 6560" at bounding box center [306, 319] width 204 height 40
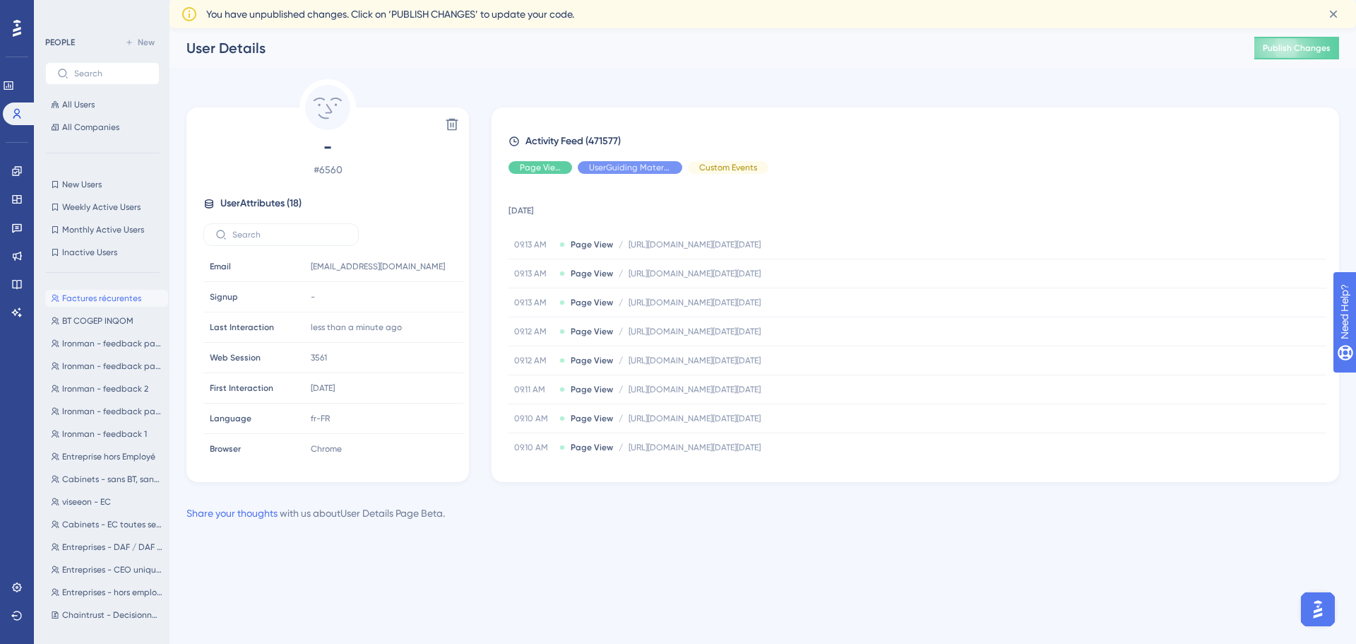
click at [112, 296] on span "Factures récurentes" at bounding box center [101, 297] width 79 height 11
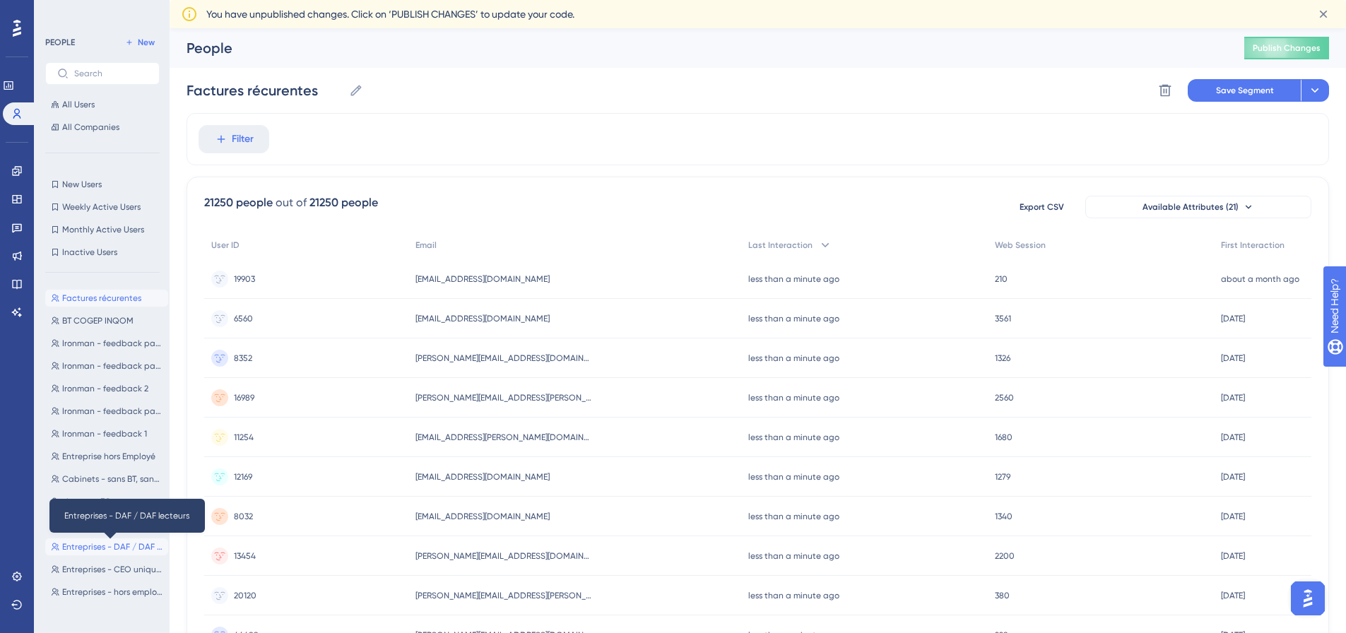
click at [110, 550] on span "Entreprises - DAF / DAF lecteurs" at bounding box center [112, 546] width 100 height 11
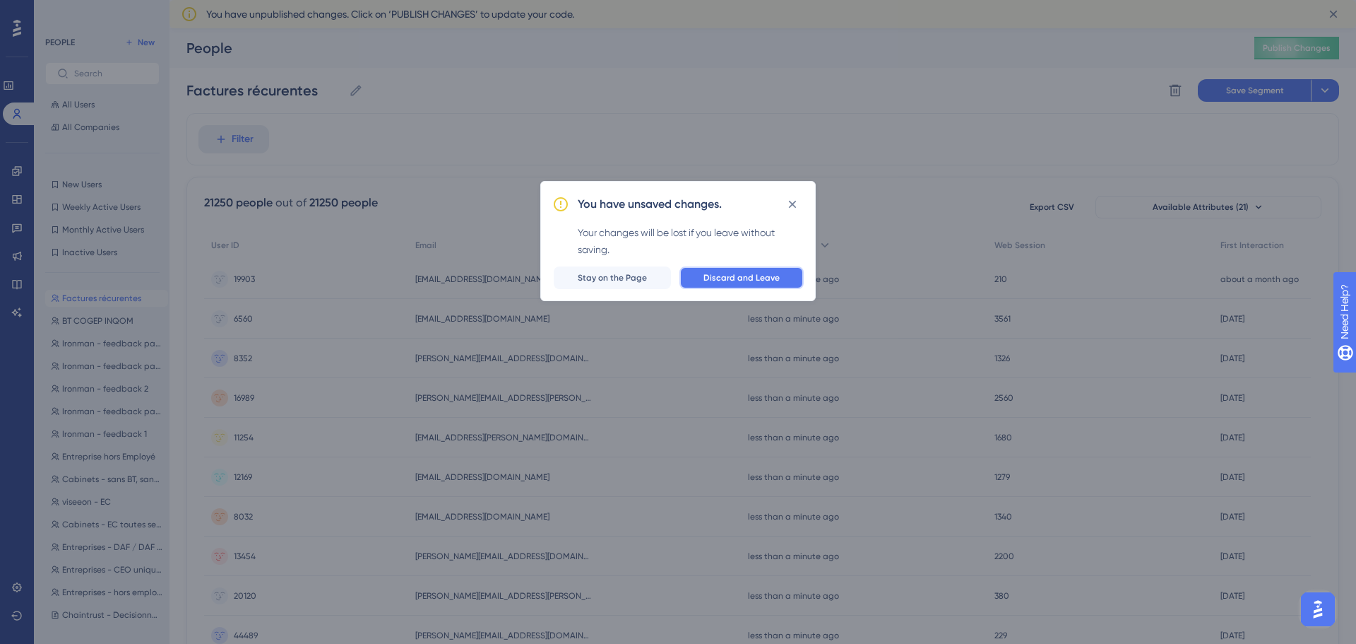
click at [715, 280] on span "Discard and Leave" at bounding box center [742, 277] width 76 height 11
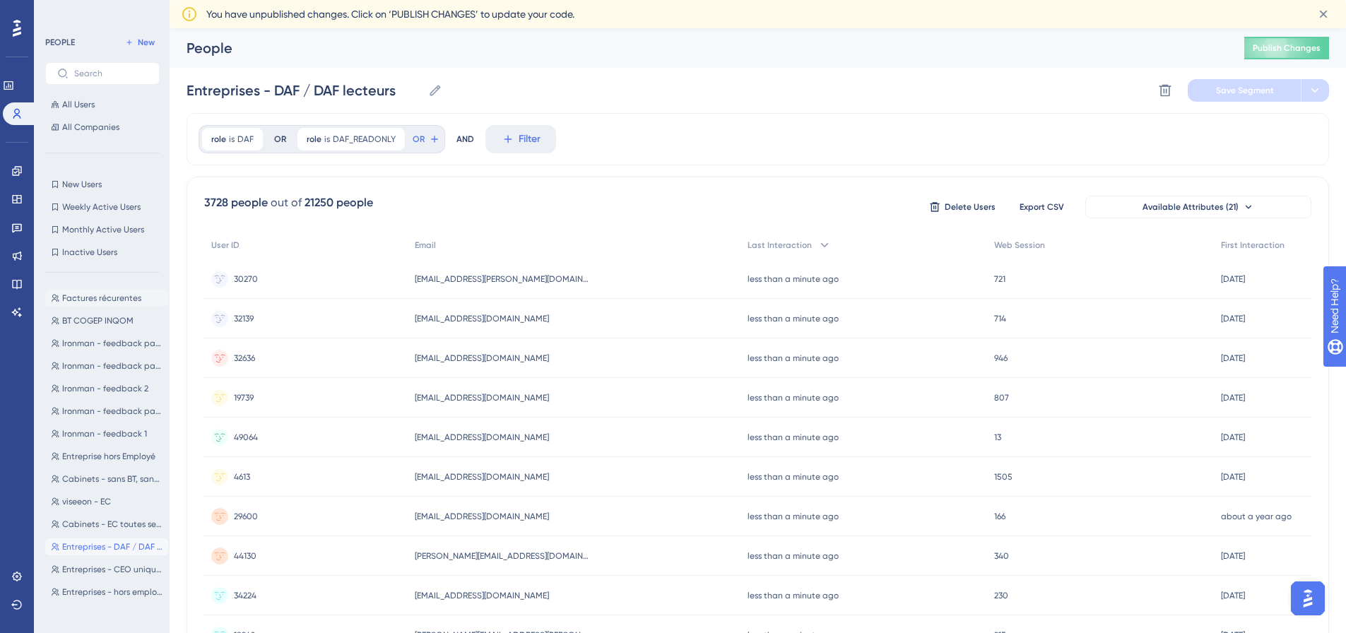
click at [100, 300] on span "Factures récurentes" at bounding box center [101, 297] width 79 height 11
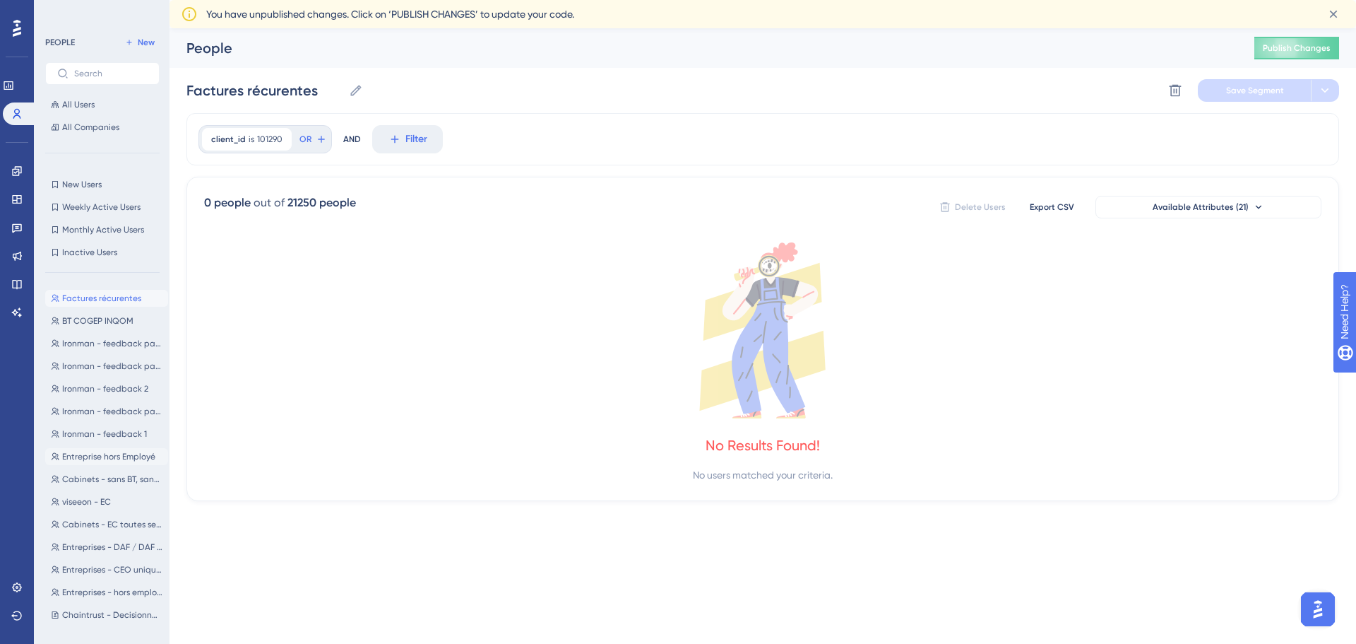
click at [112, 459] on span "Entreprise hors Employé" at bounding box center [108, 456] width 93 height 11
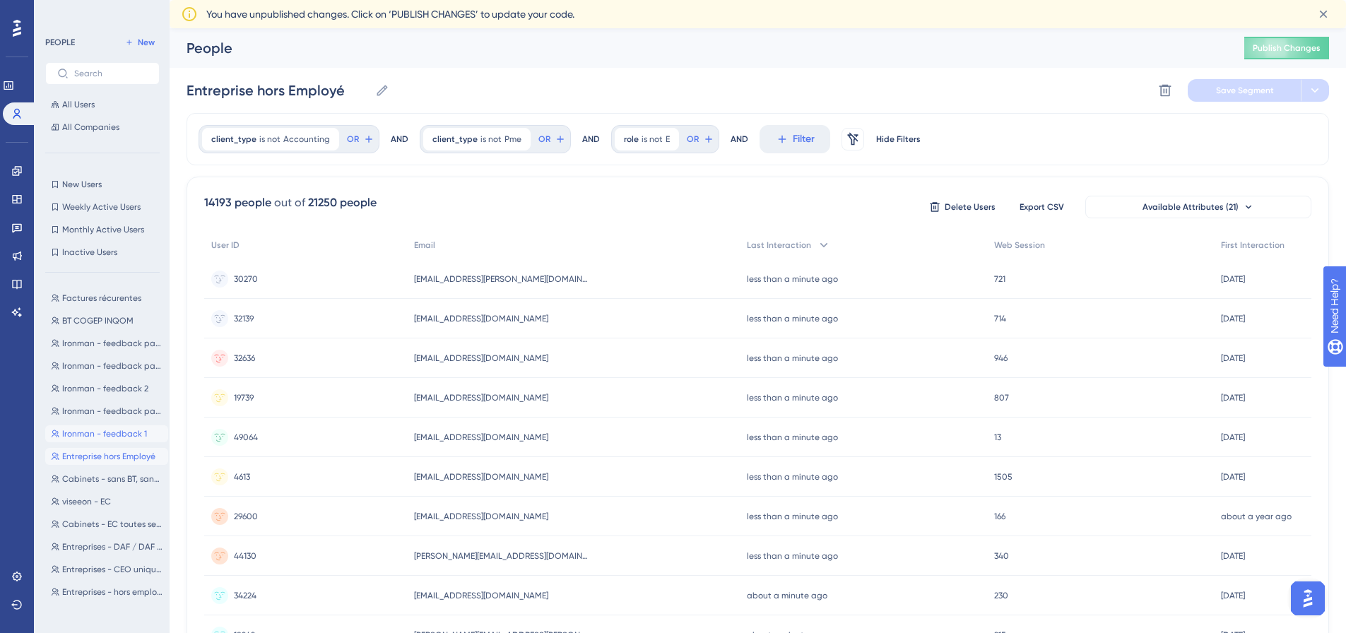
click at [114, 426] on button "Ironman - feedback 1 Ironman - feedback 1" at bounding box center [106, 433] width 123 height 17
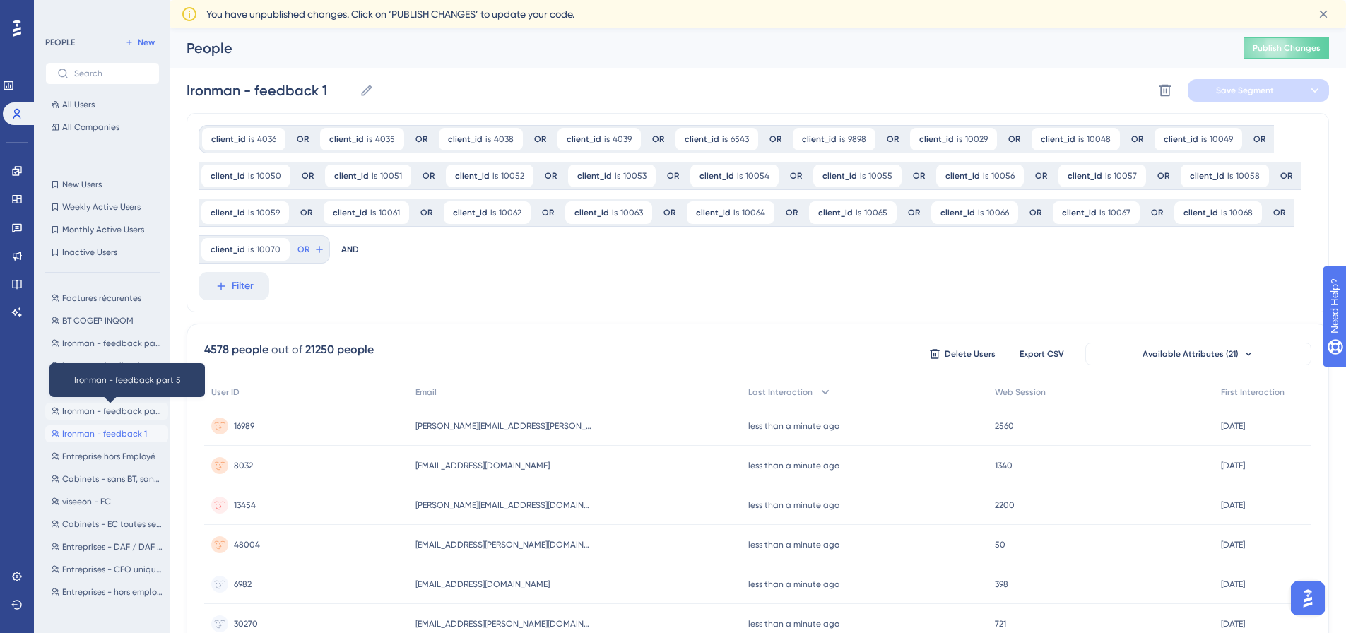
click at [114, 408] on span "Ironman - feedback part 5" at bounding box center [112, 411] width 100 height 11
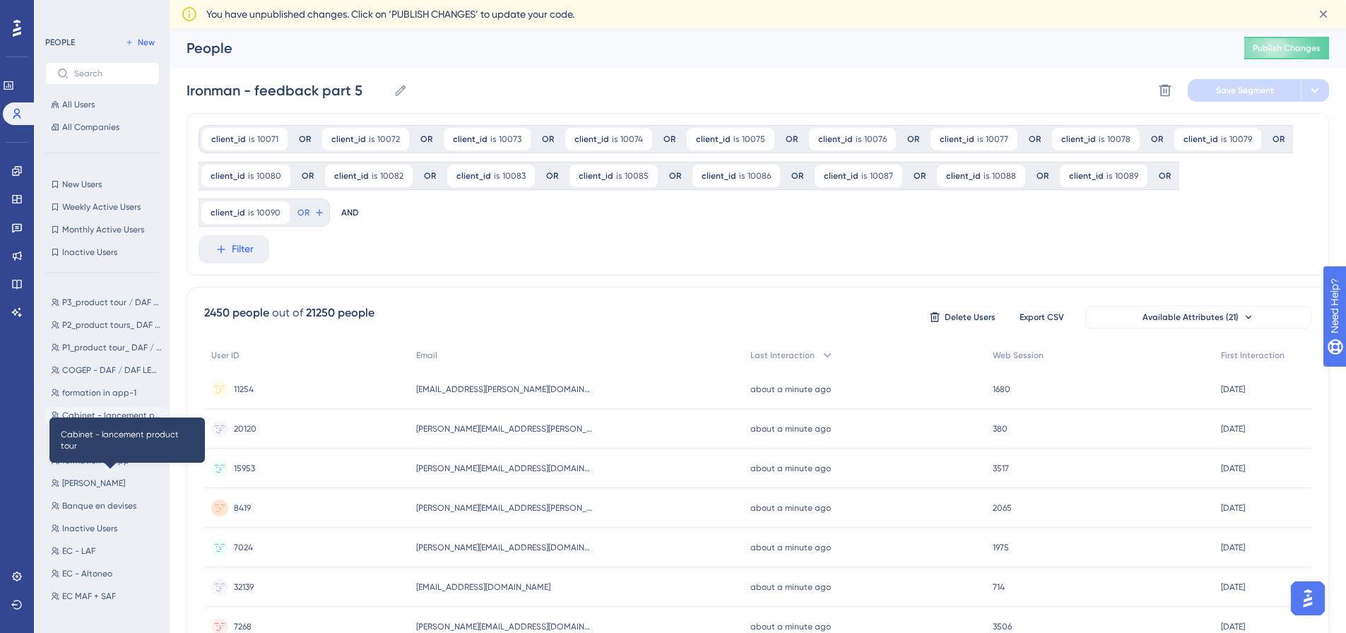
scroll to position [495, 0]
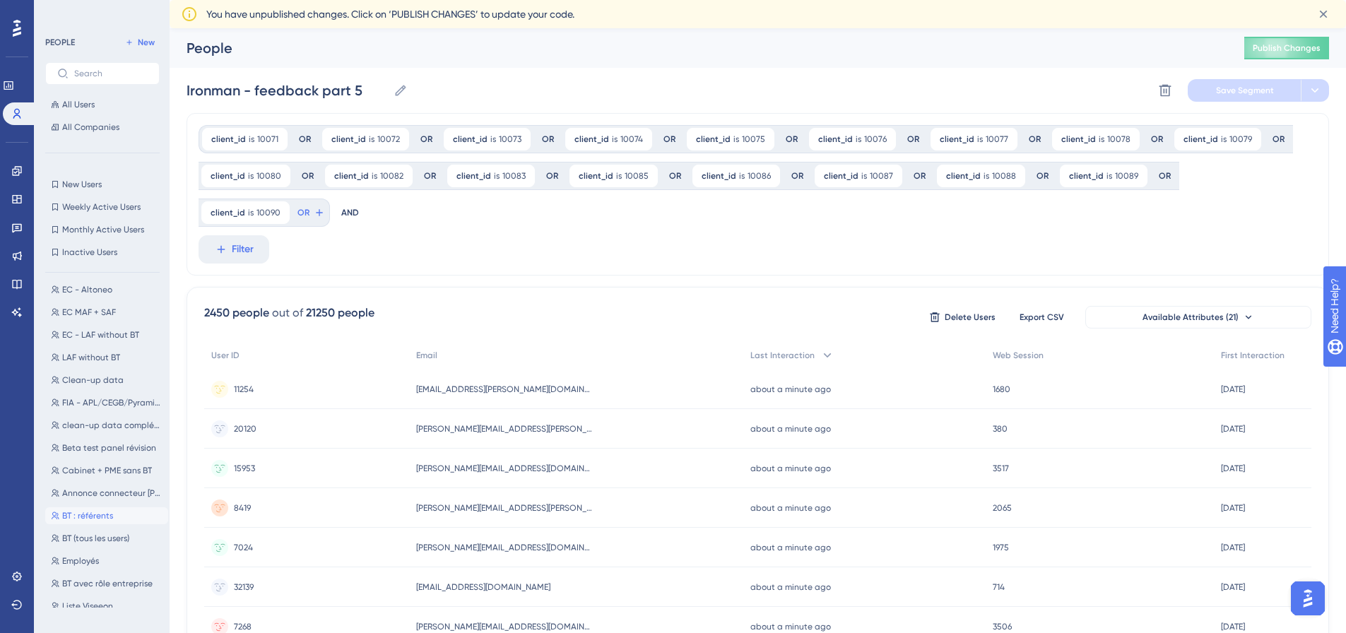
click at [114, 512] on button "BT : référents BT : référents" at bounding box center [106, 515] width 123 height 17
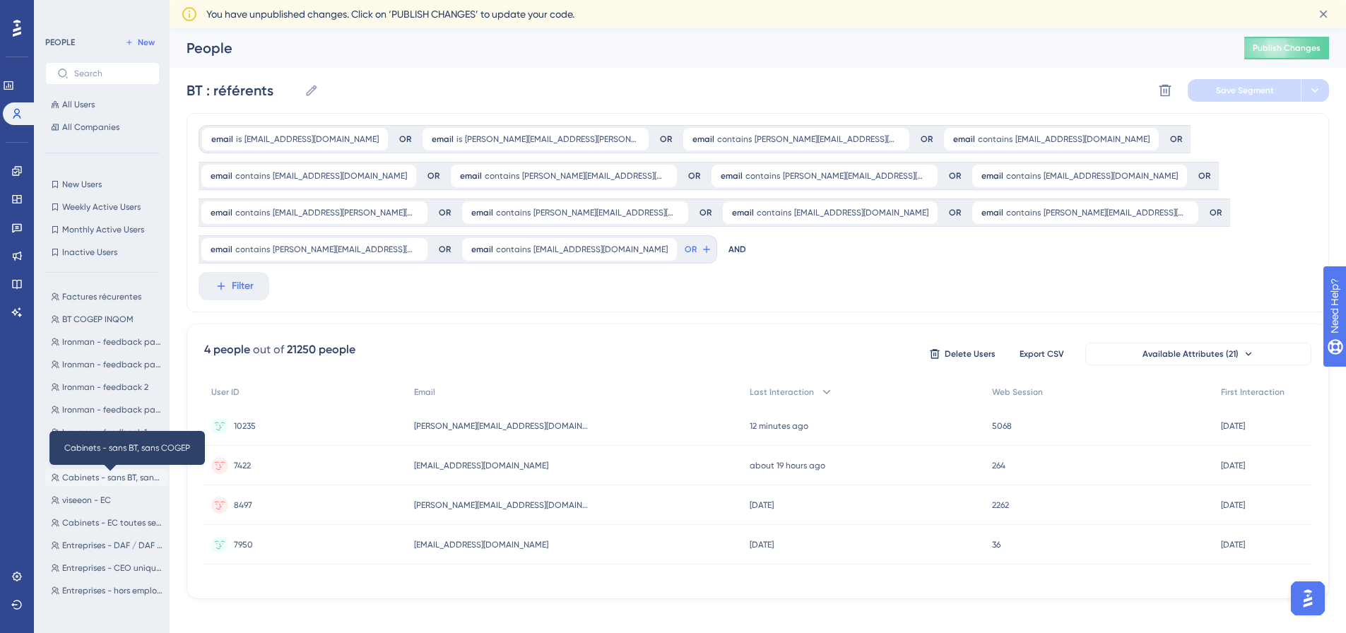
scroll to position [0, 0]
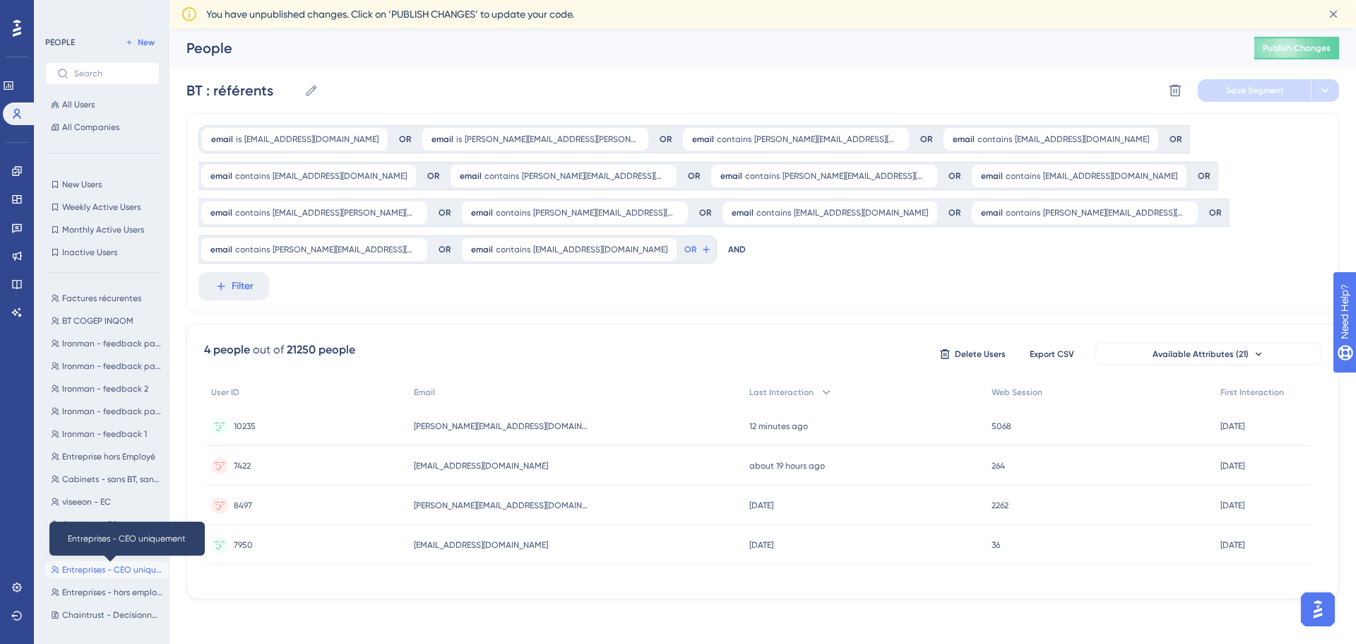
click at [119, 574] on span "Entreprises - CEO uniquement" at bounding box center [112, 569] width 100 height 11
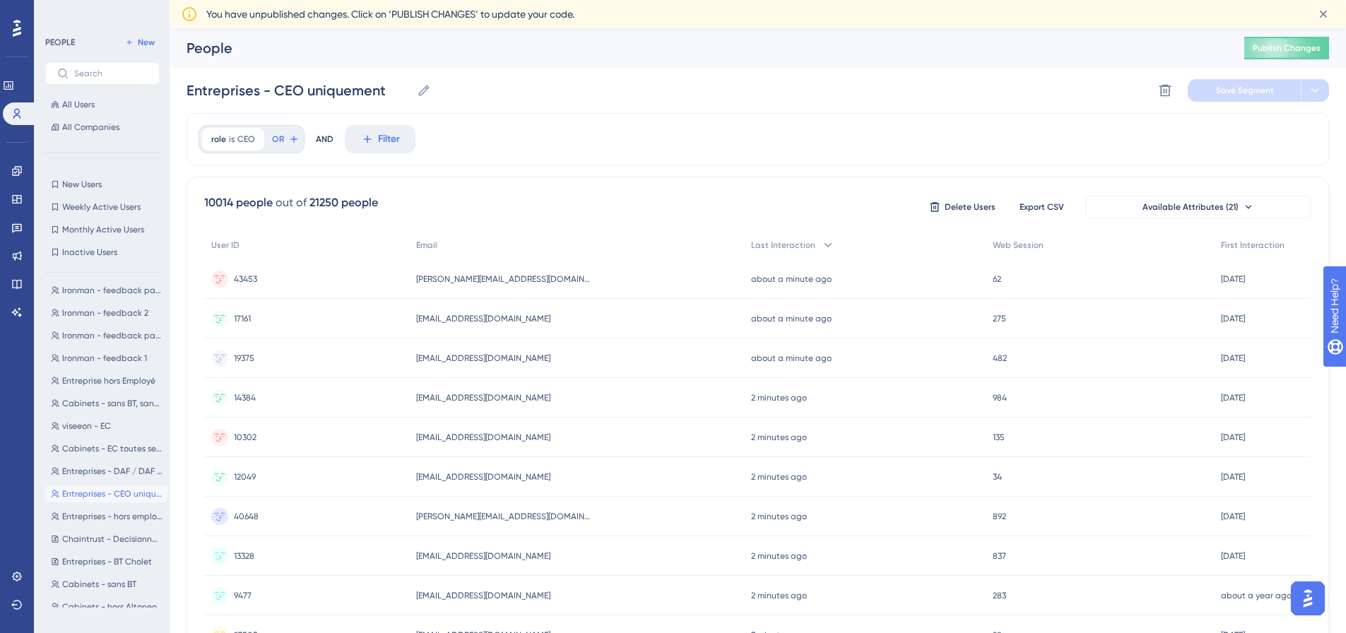
scroll to position [212, 0]
click at [112, 497] on span "BT - cabinet formation" at bounding box center [107, 492] width 90 height 11
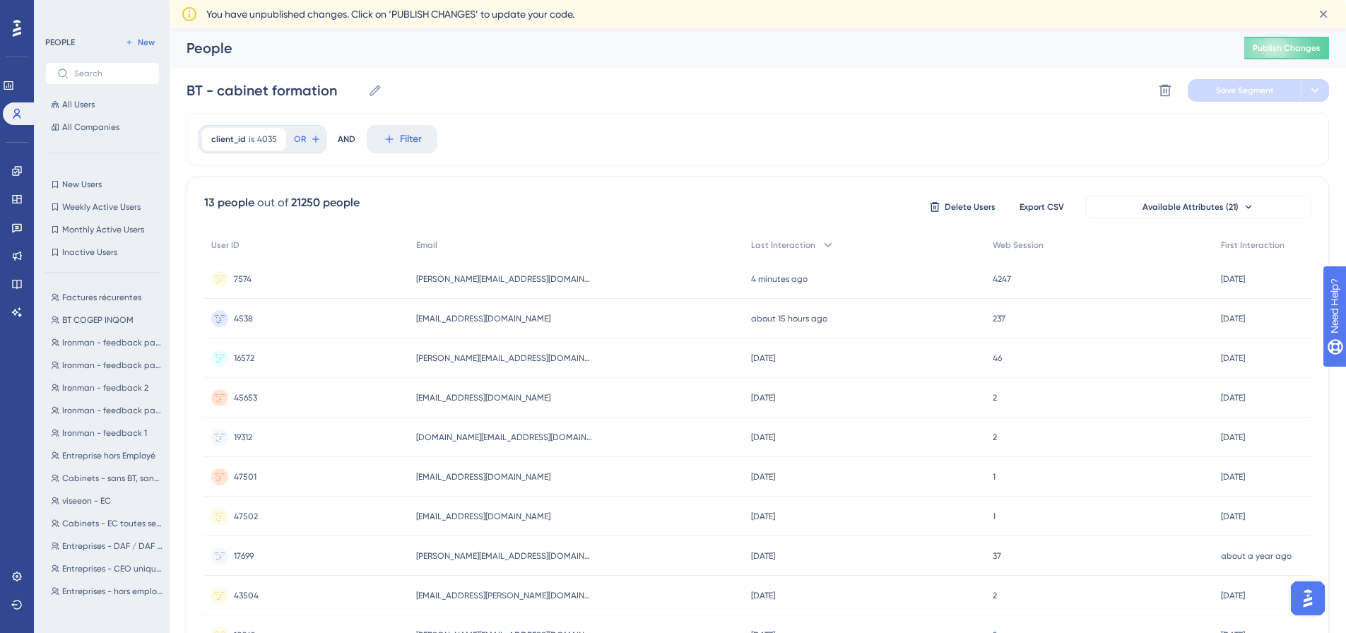
scroll to position [0, 0]
click at [100, 300] on span "Factures récurentes" at bounding box center [101, 297] width 79 height 11
type input "Factures récurentes"
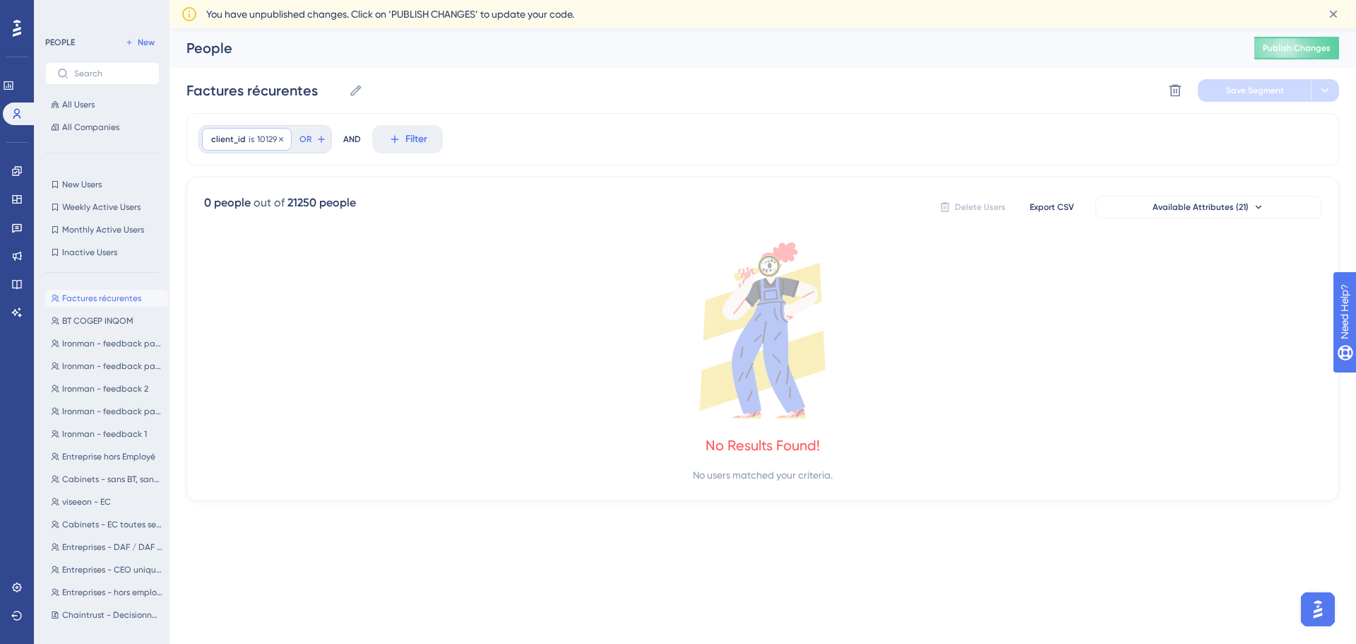
click at [271, 141] on span "101290" at bounding box center [269, 139] width 25 height 11
click at [280, 141] on icon at bounding box center [281, 139] width 8 height 8
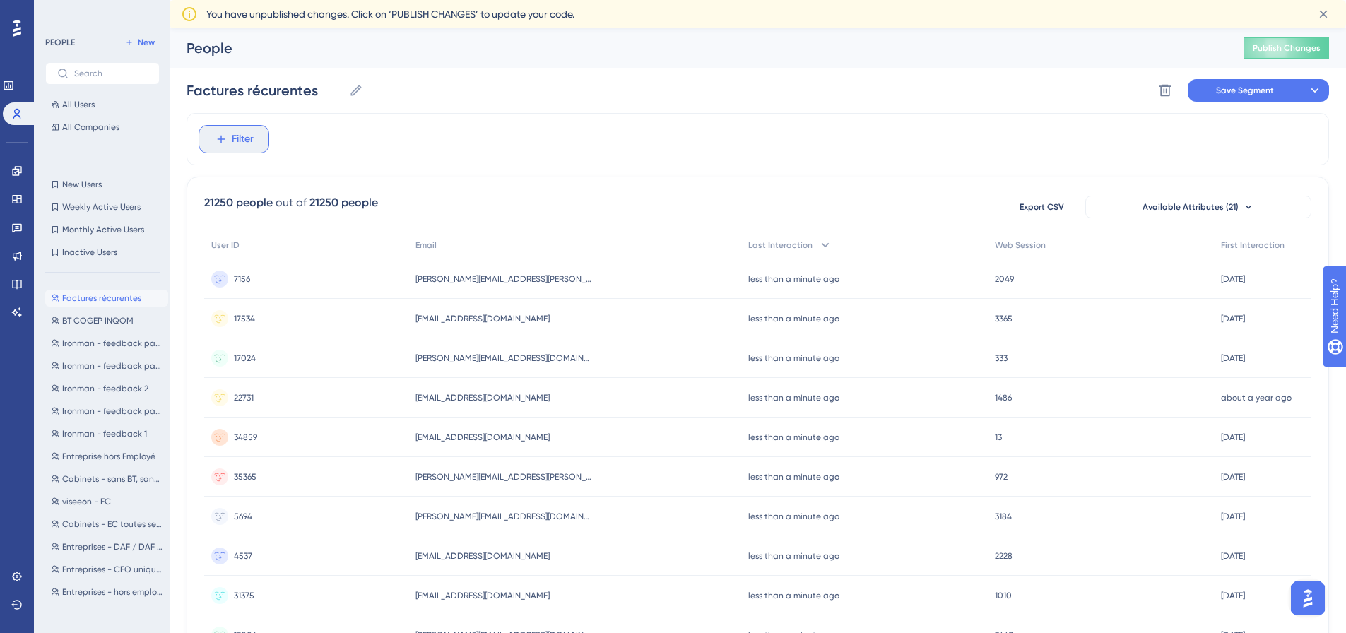
click at [220, 142] on icon at bounding box center [221, 140] width 8 height 8
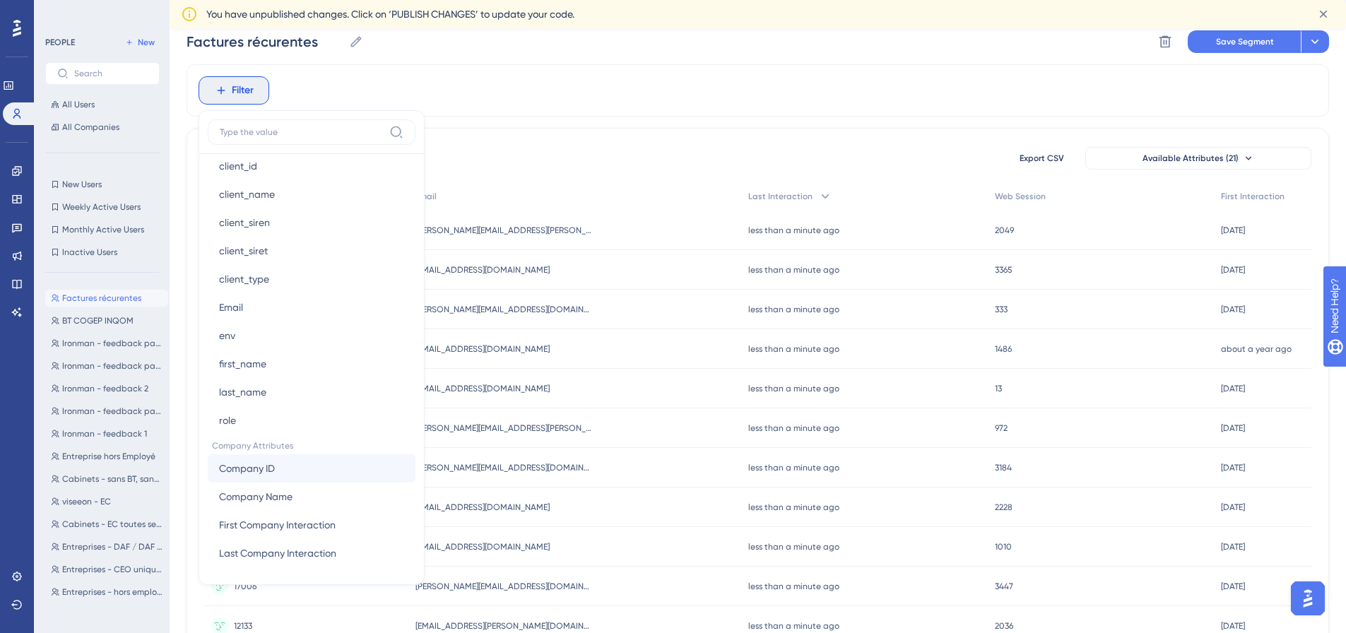
scroll to position [146, 0]
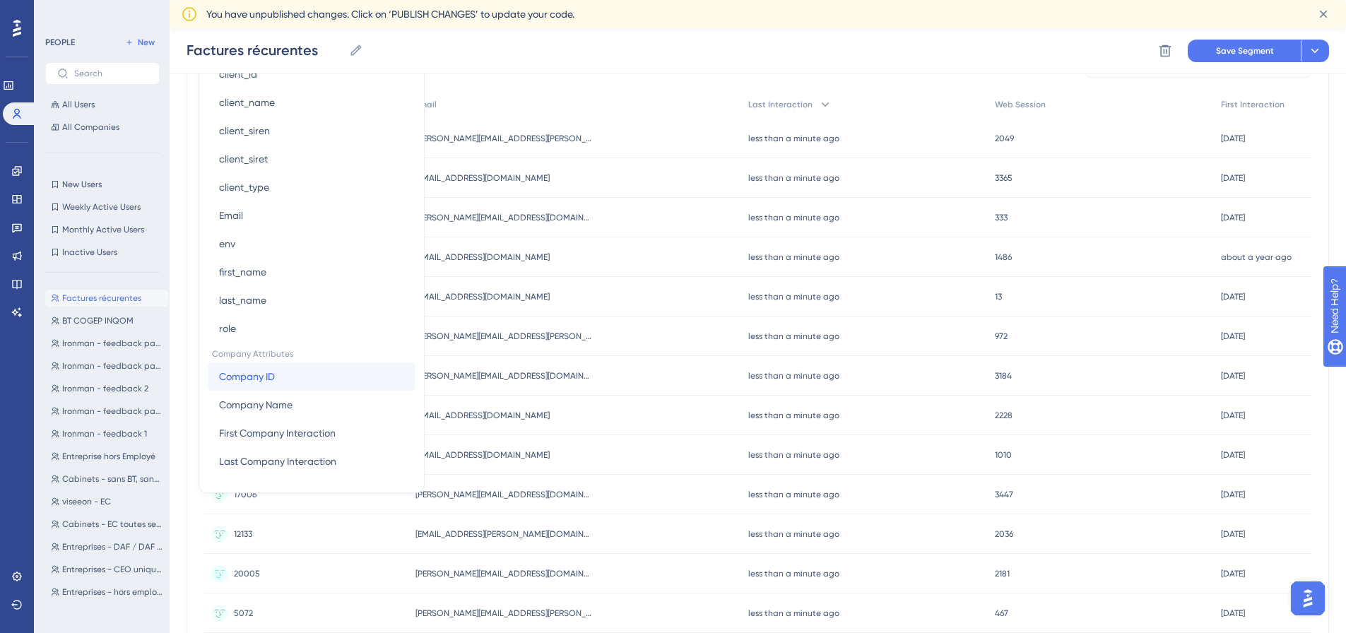
click at [285, 378] on button "Company ID Company ID" at bounding box center [312, 376] width 208 height 28
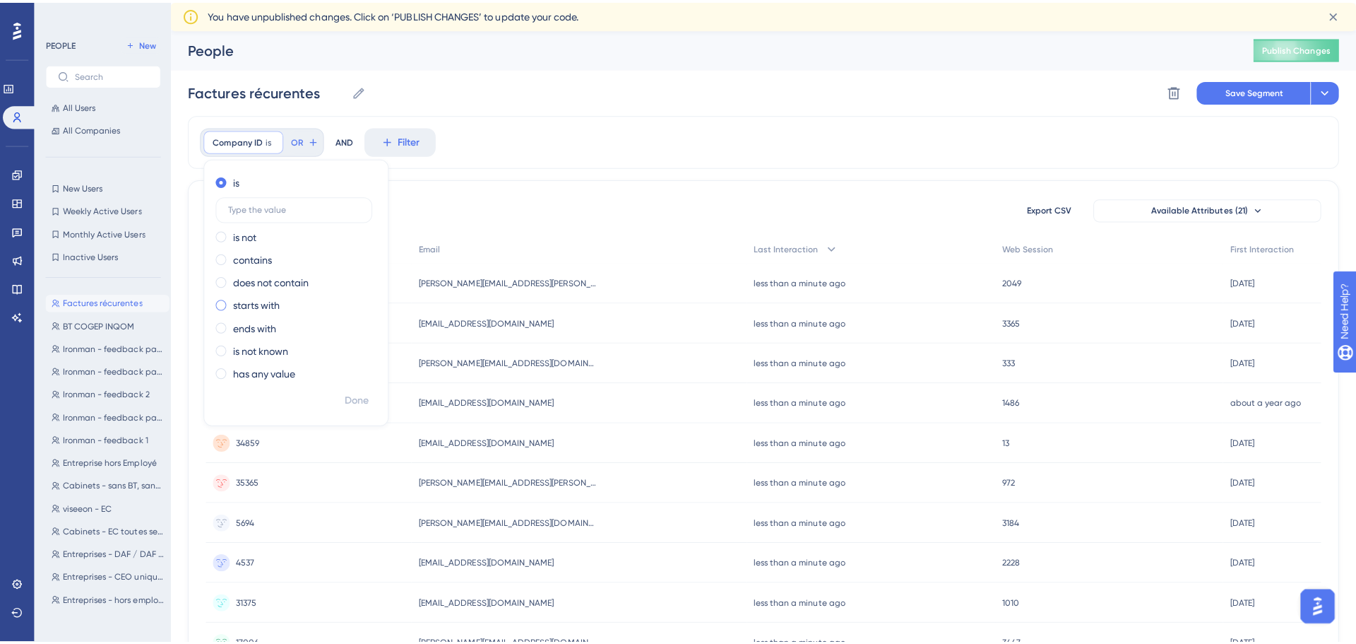
scroll to position [0, 0]
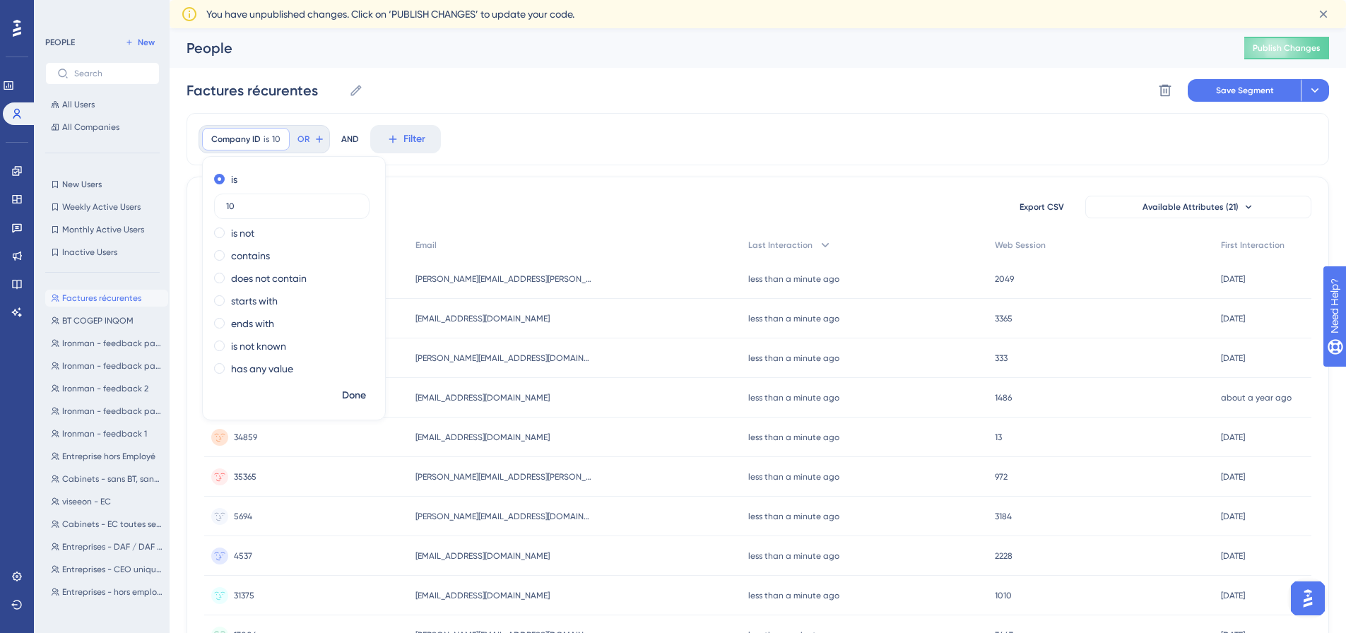
type input "1"
type input "31678"
click at [352, 395] on span "Done" at bounding box center [354, 395] width 24 height 17
